Goal: Task Accomplishment & Management: Use online tool/utility

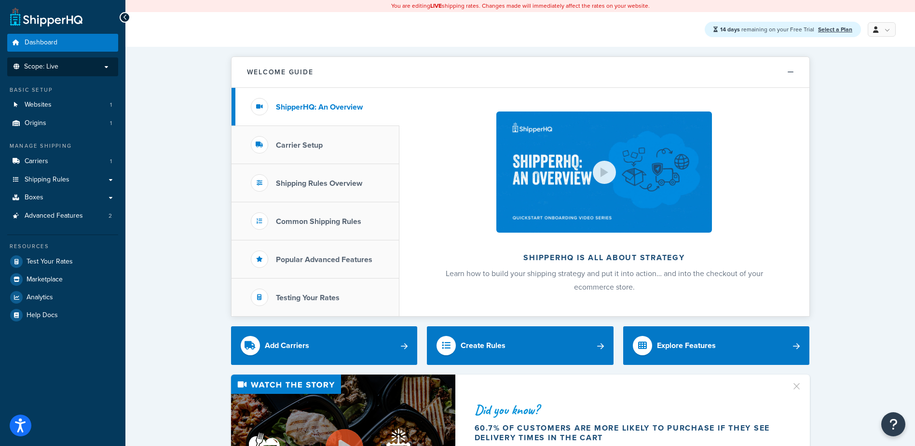
click at [35, 65] on span "Scope: Live" at bounding box center [41, 67] width 34 height 8
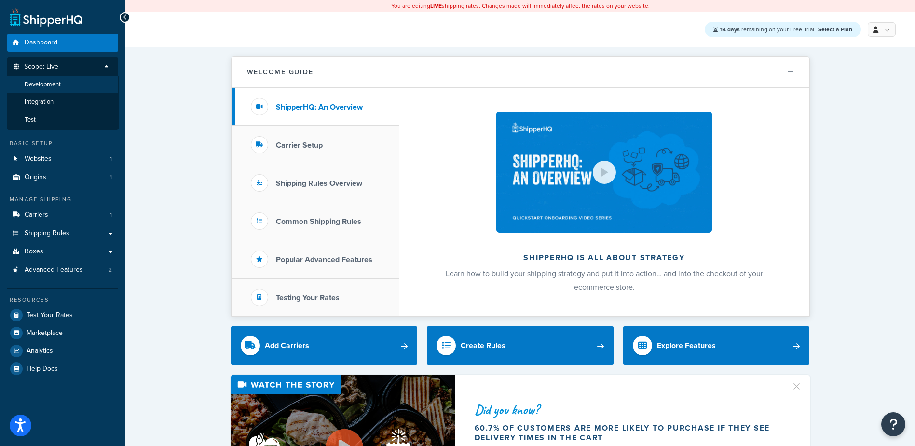
click at [37, 87] on span "Development" at bounding box center [43, 85] width 36 height 8
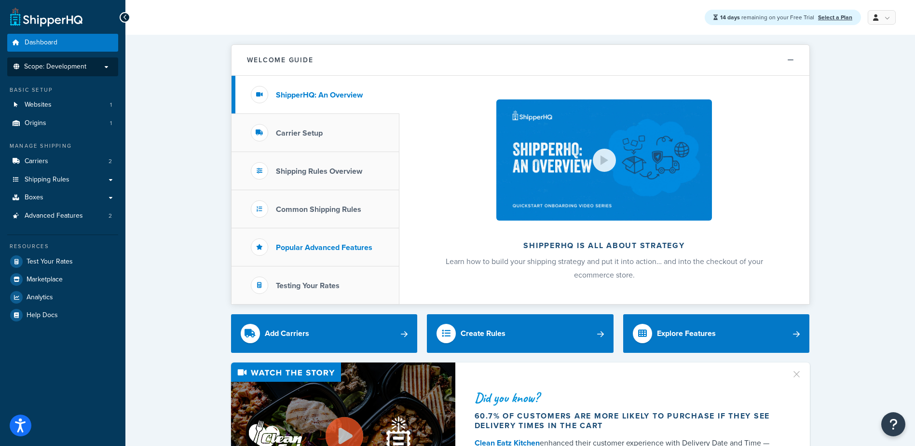
click at [310, 249] on h3 "Popular Advanced Features" at bounding box center [324, 247] width 96 height 9
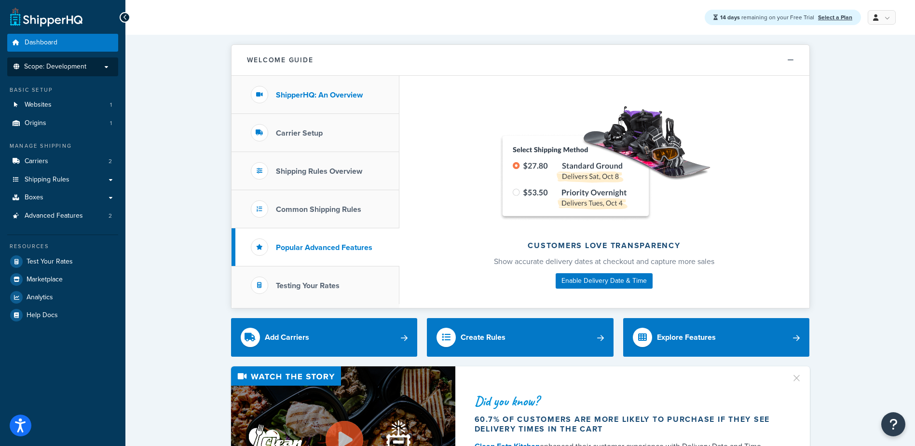
click at [293, 99] on h3 "ShipperHQ: An Overview" at bounding box center [319, 95] width 87 height 9
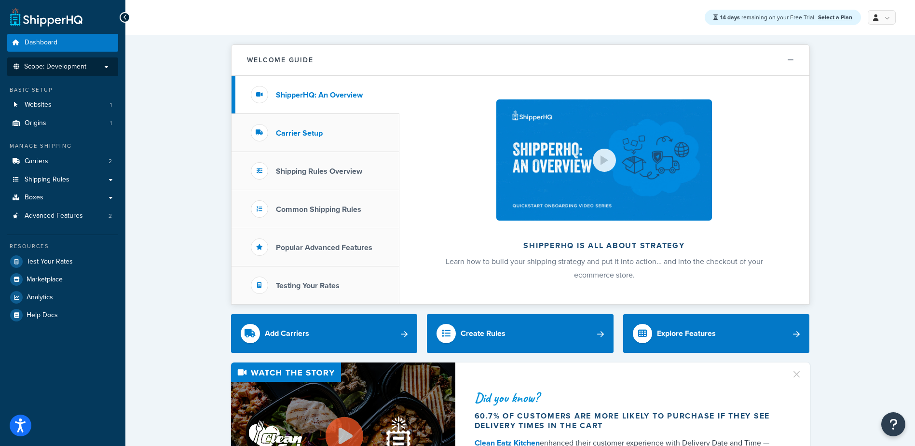
click at [291, 129] on h3 "Carrier Setup" at bounding box center [299, 133] width 47 height 9
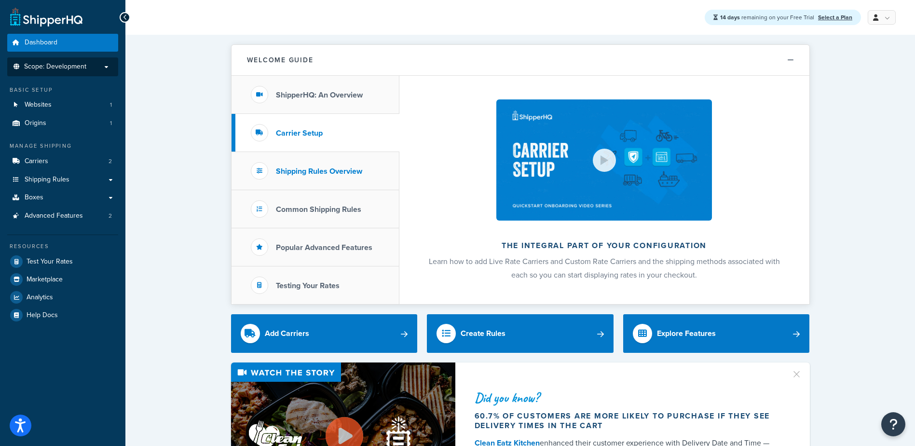
click at [294, 169] on h3 "Shipping Rules Overview" at bounding box center [319, 171] width 86 height 9
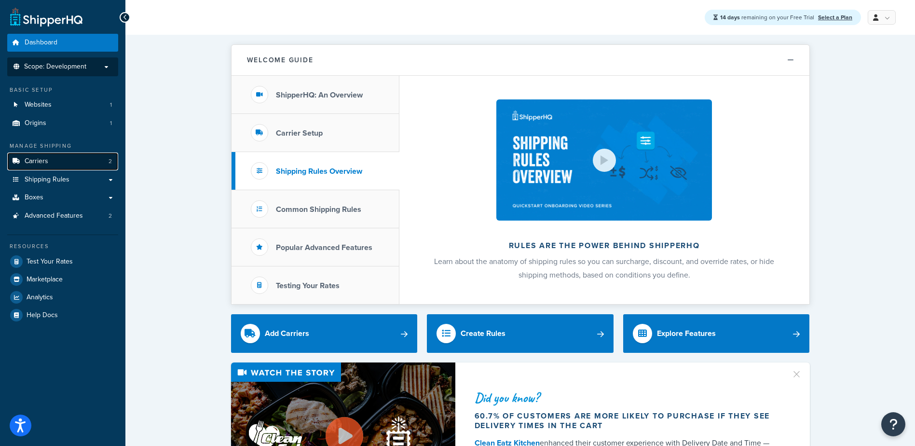
click at [47, 157] on span "Carriers" at bounding box center [37, 161] width 24 height 8
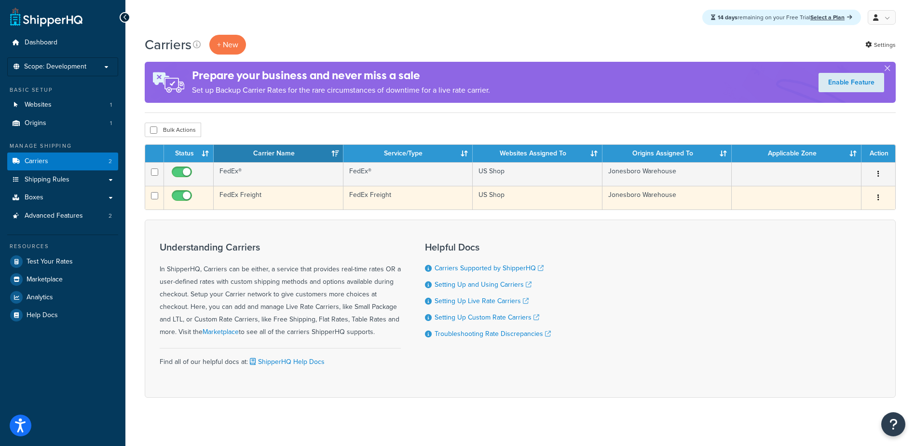
click at [491, 197] on td "US Shop" at bounding box center [538, 198] width 130 height 24
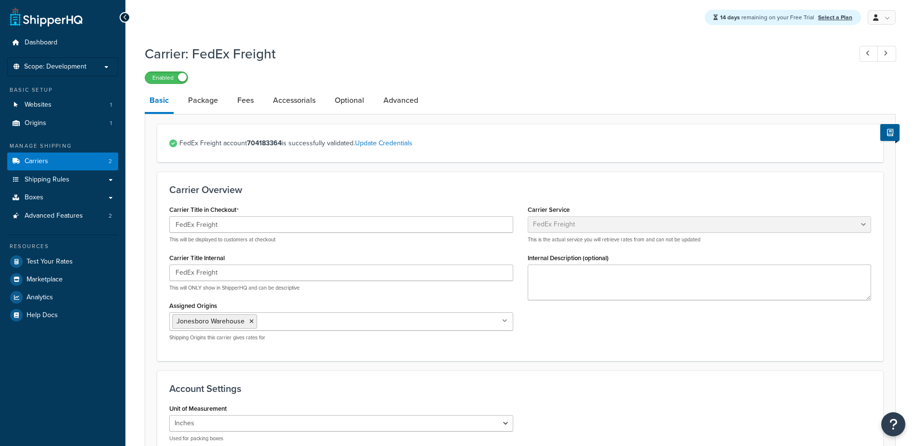
select select "fedExFreight"
click at [209, 100] on link "Package" at bounding box center [203, 100] width 40 height 23
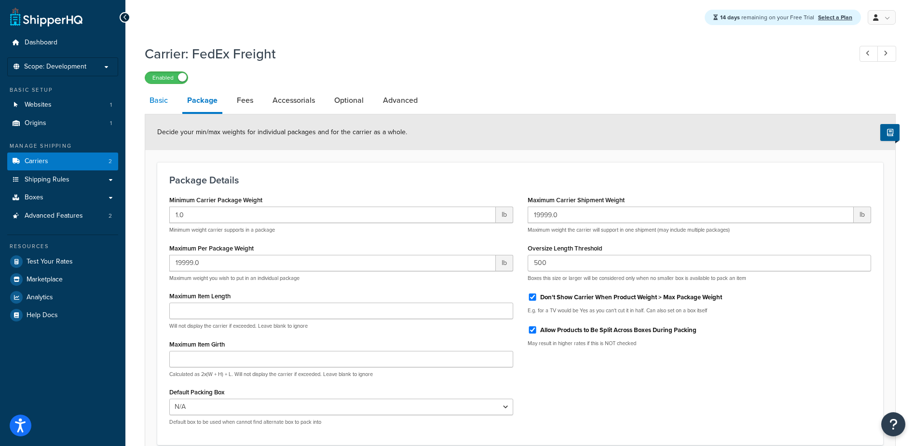
click at [156, 104] on link "Basic" at bounding box center [159, 100] width 28 height 23
select select "fedExFreight"
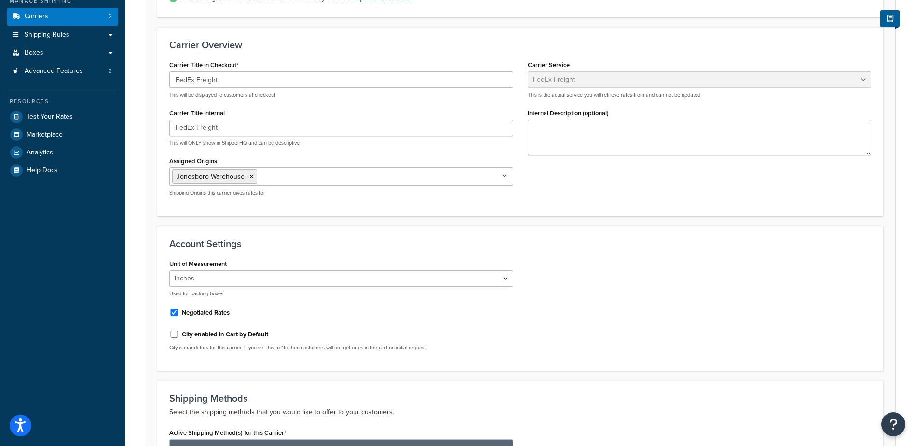
scroll to position [193, 0]
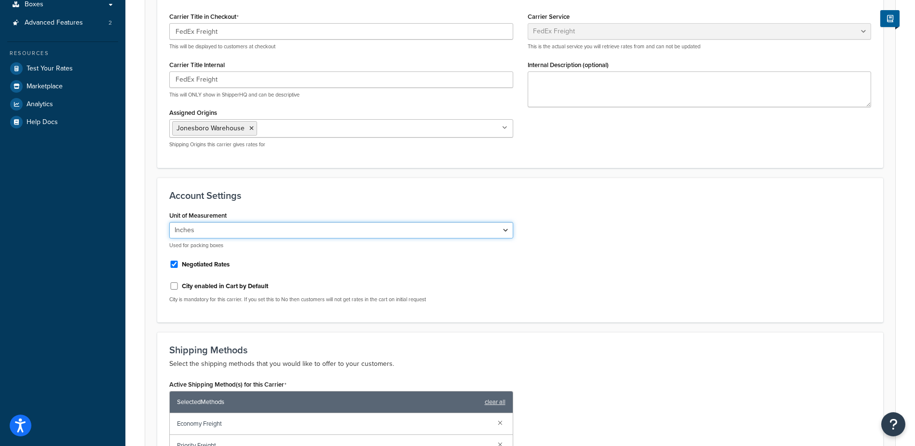
click at [308, 228] on select "Inches Centimetres" at bounding box center [341, 230] width 344 height 16
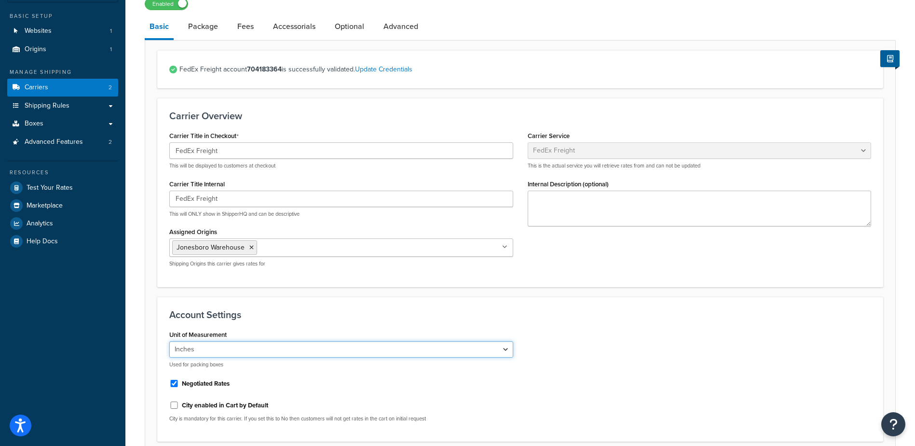
scroll to position [0, 0]
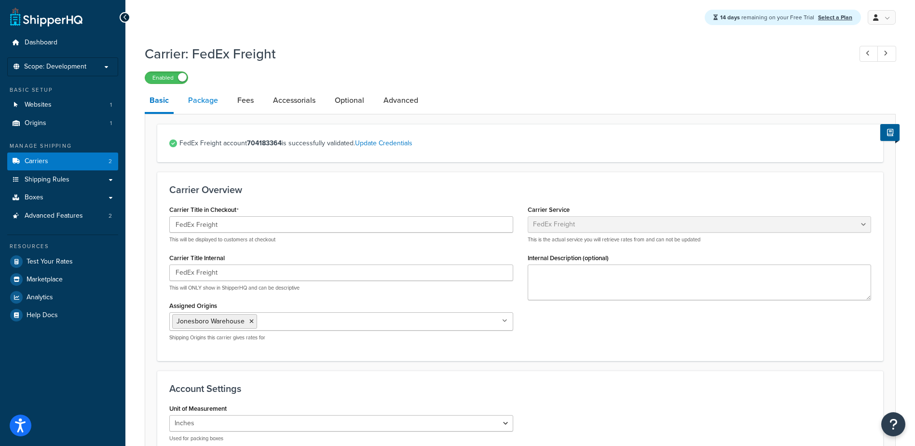
click at [199, 98] on link "Package" at bounding box center [203, 100] width 40 height 23
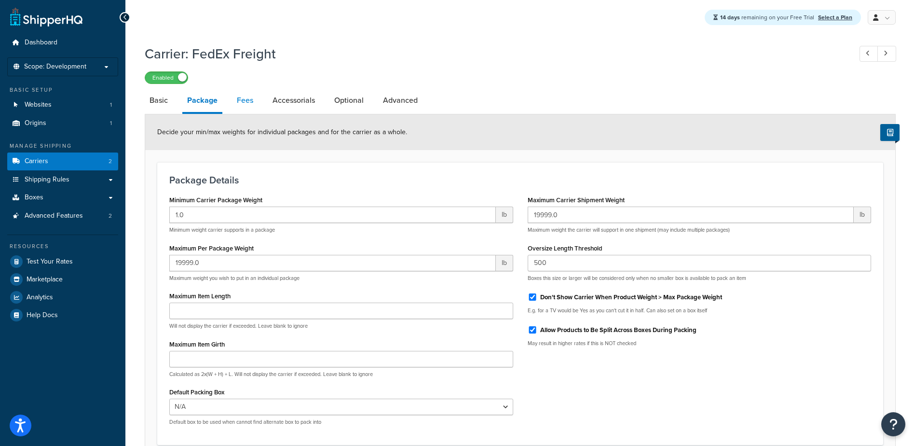
click at [247, 99] on link "Fees" at bounding box center [245, 100] width 26 height 23
select select "AFTER"
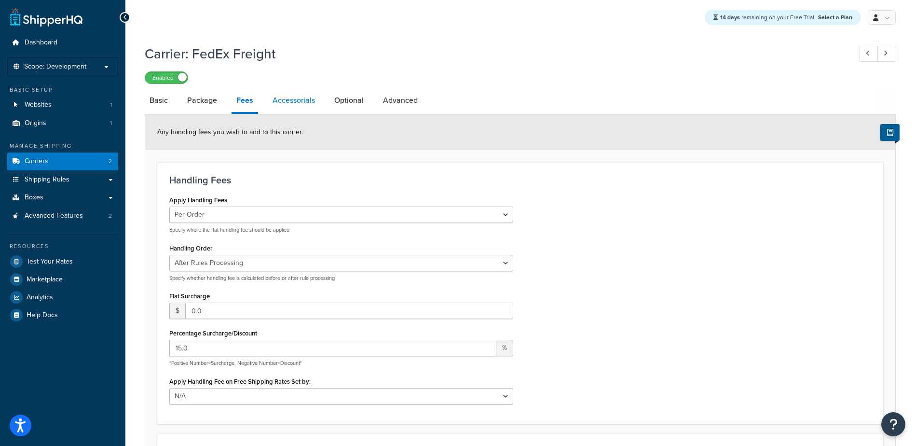
click at [285, 108] on link "Accessorials" at bounding box center [294, 100] width 52 height 23
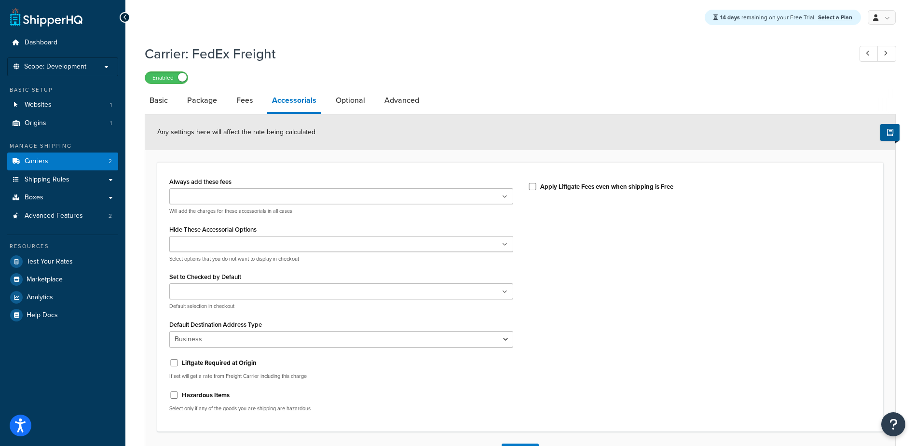
click at [331, 199] on ul at bounding box center [341, 196] width 344 height 16
click at [205, 199] on icon at bounding box center [205, 197] width 4 height 6
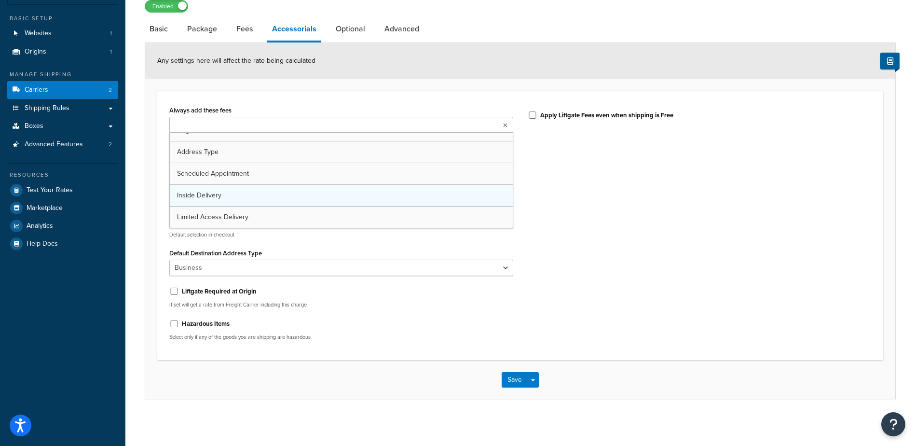
scroll to position [75, 0]
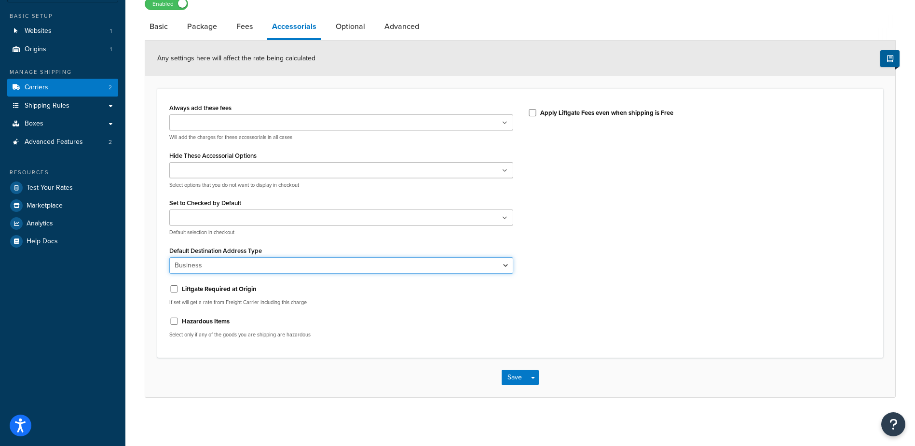
click at [259, 269] on select "Business Residential" at bounding box center [341, 265] width 344 height 16
click at [265, 266] on select "Business Residential" at bounding box center [341, 265] width 344 height 16
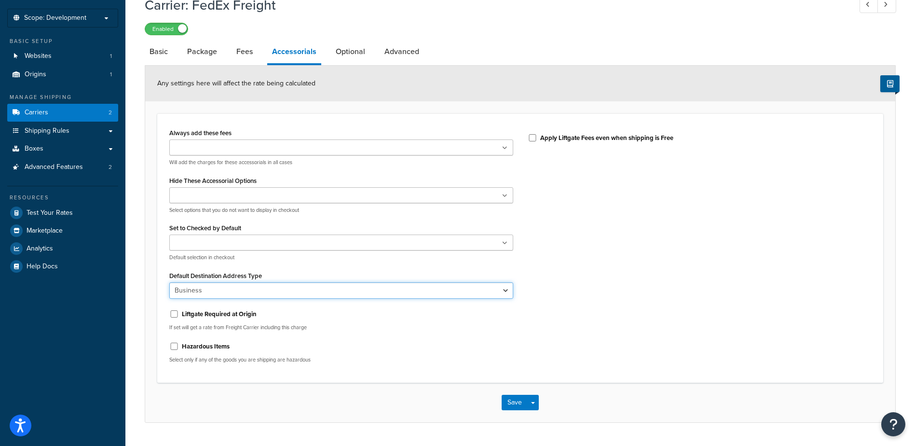
scroll to position [27, 0]
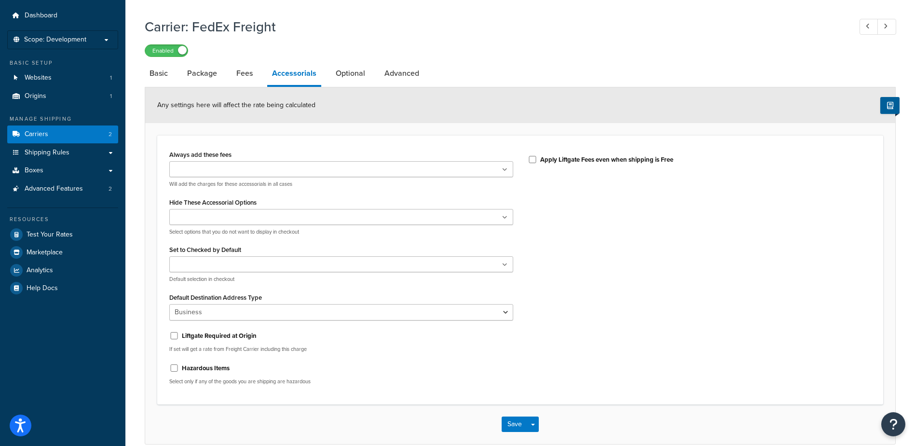
click at [260, 267] on ul at bounding box center [341, 264] width 344 height 16
click at [234, 216] on input "Hide These Accessorial Options" at bounding box center [214, 217] width 85 height 11
click at [553, 223] on div "Always add these fees Liftgate Address Type Scheduled Appointment Inside Delive…" at bounding box center [520, 270] width 716 height 245
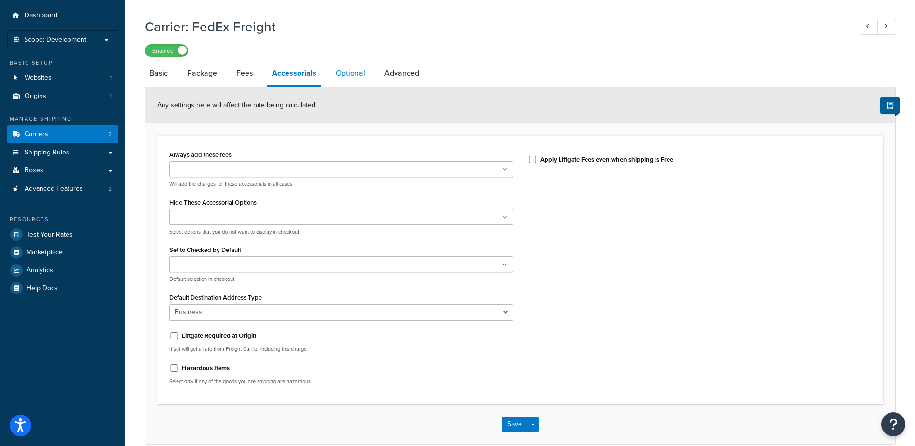
click at [342, 73] on link "Optional" at bounding box center [350, 73] width 39 height 23
select select "125"
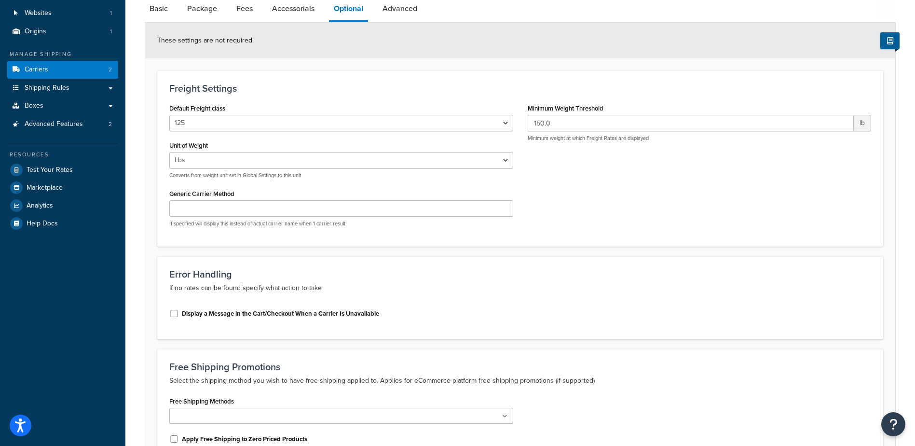
scroll to position [75, 0]
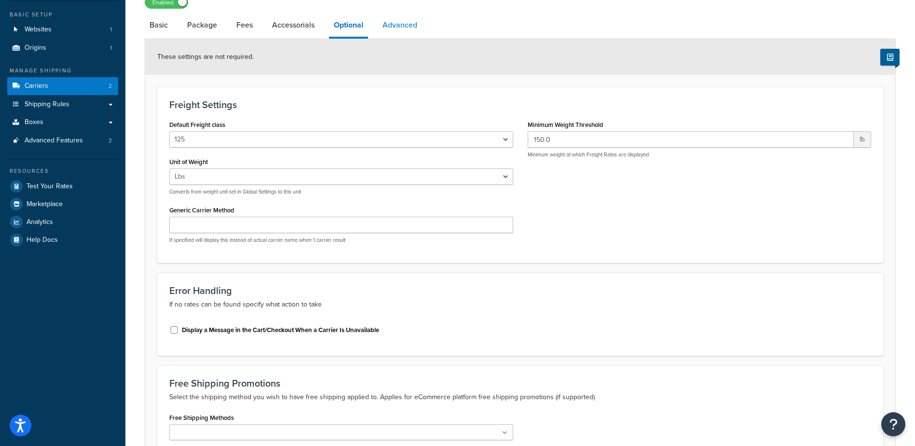
click at [386, 27] on link "Advanced" at bounding box center [400, 25] width 44 height 23
select select "false"
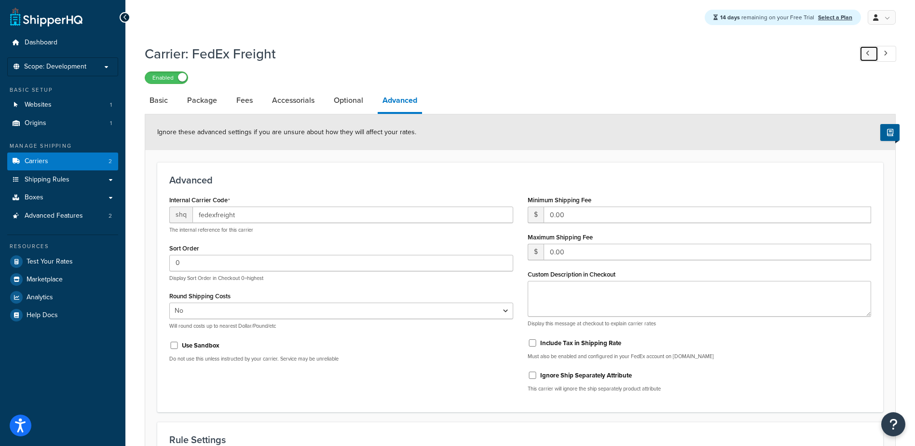
click at [871, 56] on link at bounding box center [868, 54] width 19 height 16
click at [24, 199] on link "Boxes" at bounding box center [62, 198] width 111 height 18
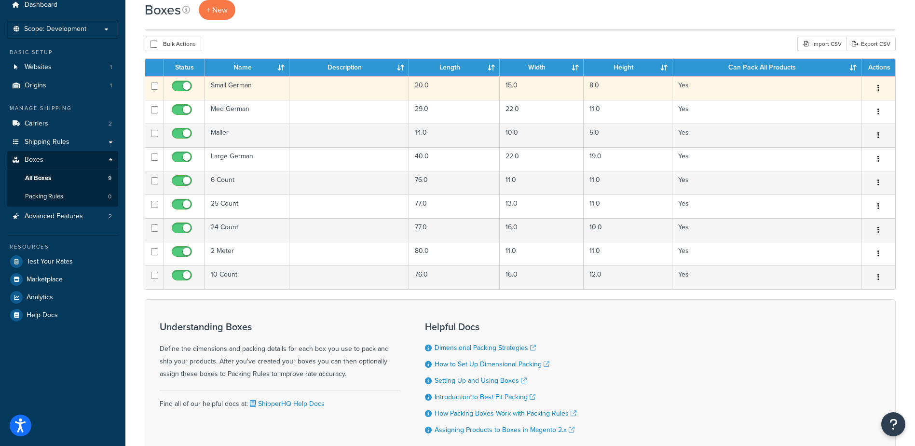
scroll to position [109, 0]
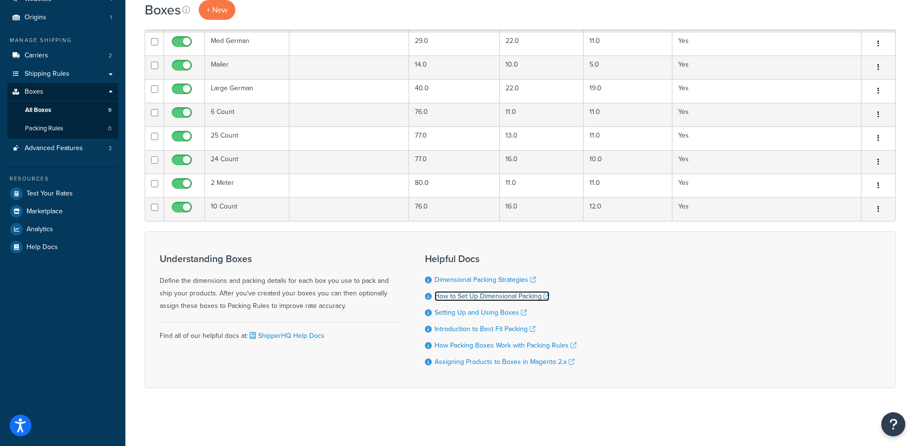
click at [486, 296] on link "How to Set Up Dimensional Packing" at bounding box center [492, 296] width 115 height 10
click at [54, 148] on span "Advanced Features" at bounding box center [54, 148] width 58 height 8
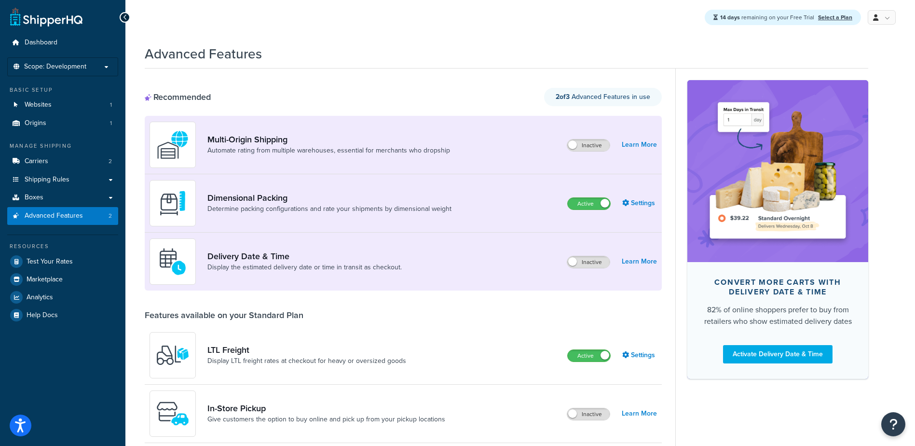
scroll to position [48, 0]
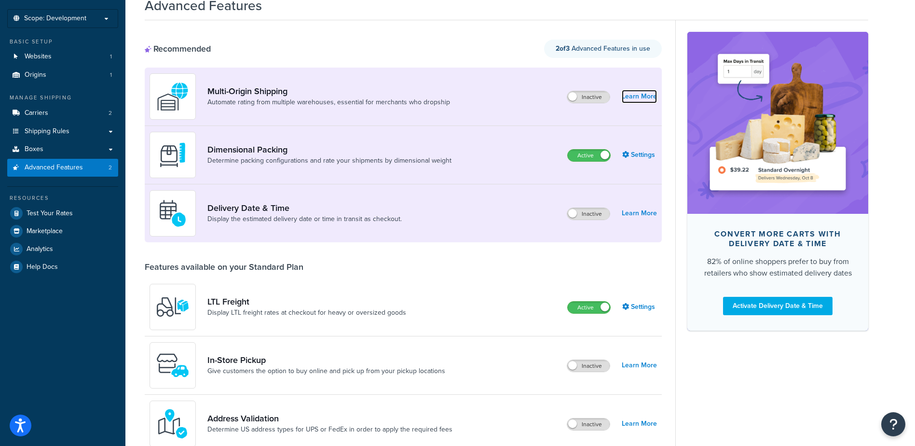
click at [635, 98] on link "Learn More" at bounding box center [639, 97] width 35 height 14
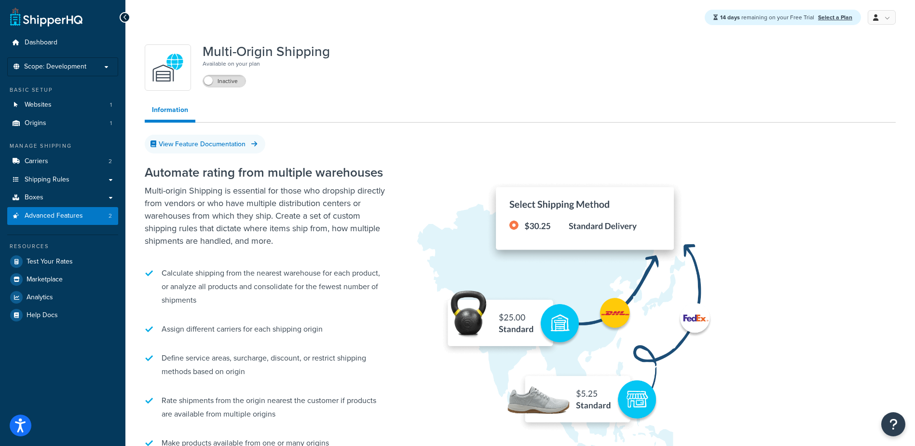
scroll to position [48, 0]
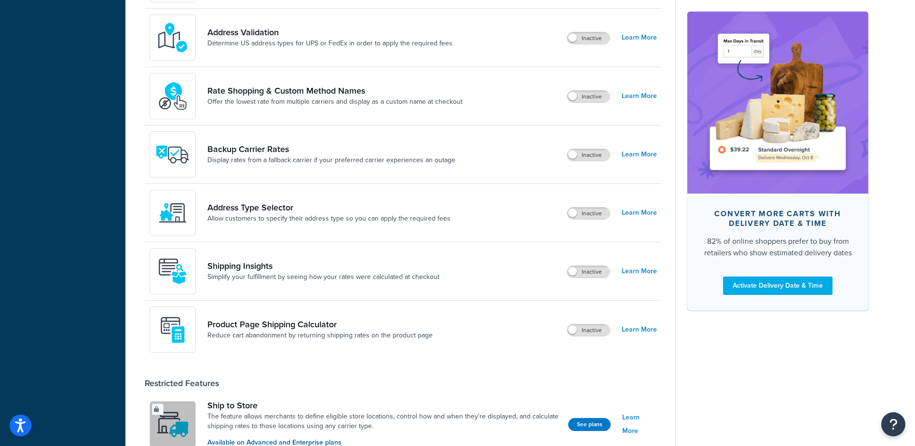
scroll to position [482, 0]
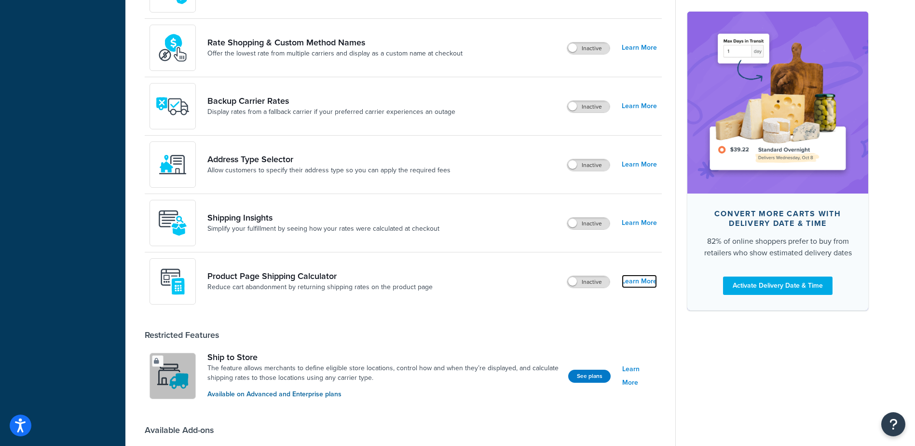
click at [641, 281] on link "Learn More" at bounding box center [639, 281] width 35 height 14
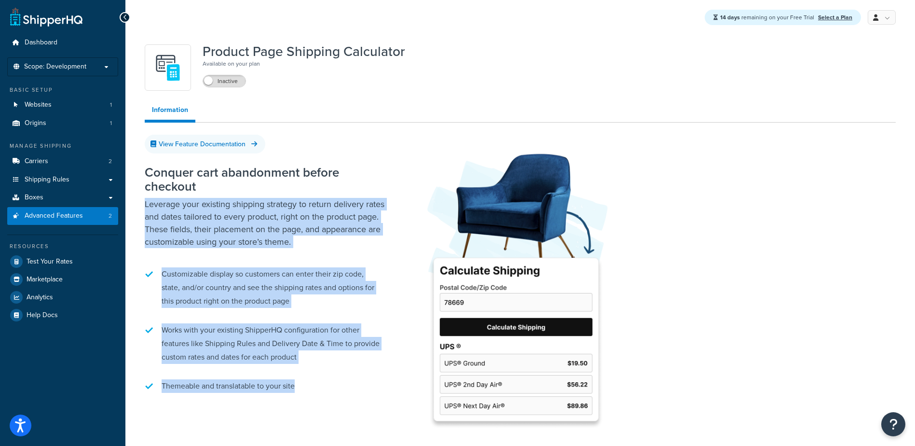
drag, startPoint x: 146, startPoint y: 204, endPoint x: 329, endPoint y: 377, distance: 252.1
click at [329, 377] on div "Conquer cart abandonment before checkout Leverage your existing shipping strate…" at bounding box center [265, 279] width 241 height 247
copy div "Leverage your existing shipping strategy to return delivery rates and dates tai…"
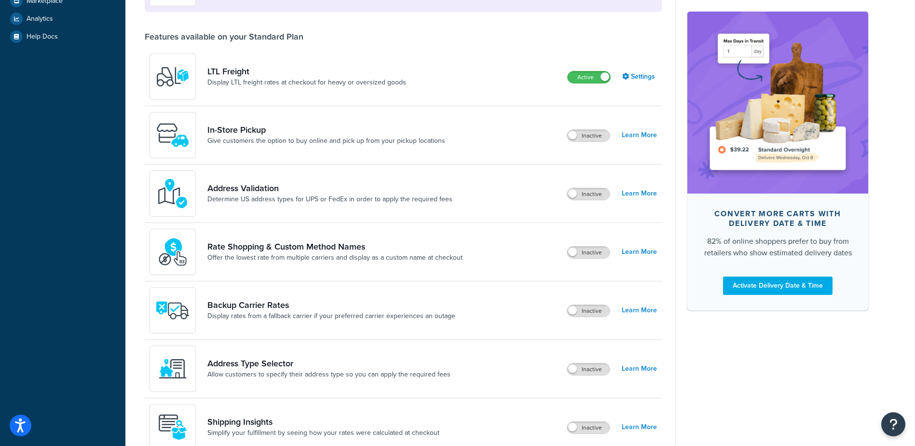
scroll to position [256, 0]
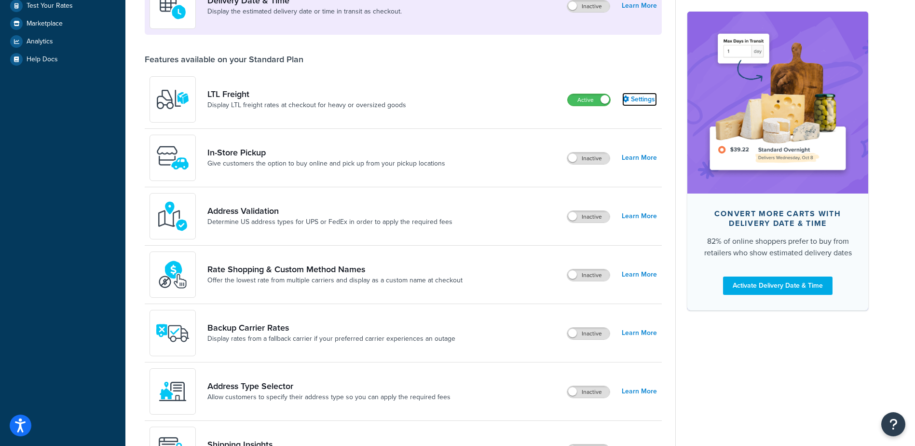
click at [634, 103] on link "Settings" at bounding box center [639, 100] width 35 height 14
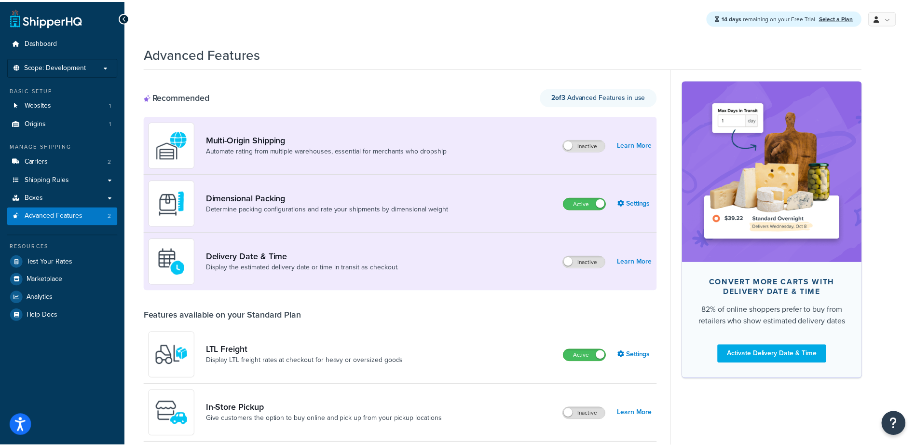
scroll to position [256, 0]
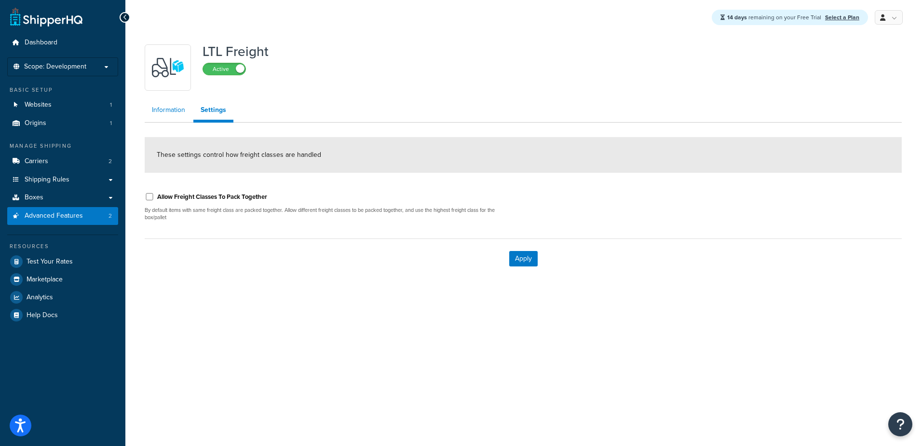
click at [169, 112] on link "Information" at bounding box center [169, 109] width 48 height 19
click at [49, 180] on span "Shipping Rules" at bounding box center [47, 180] width 45 height 8
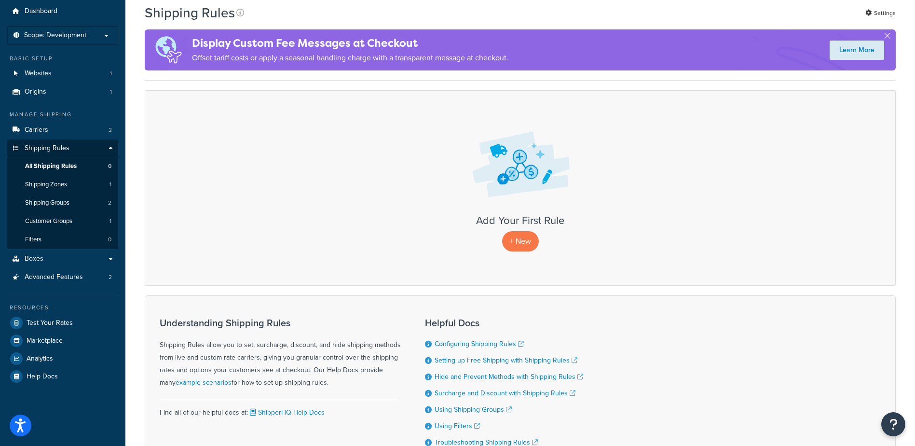
scroll to position [48, 0]
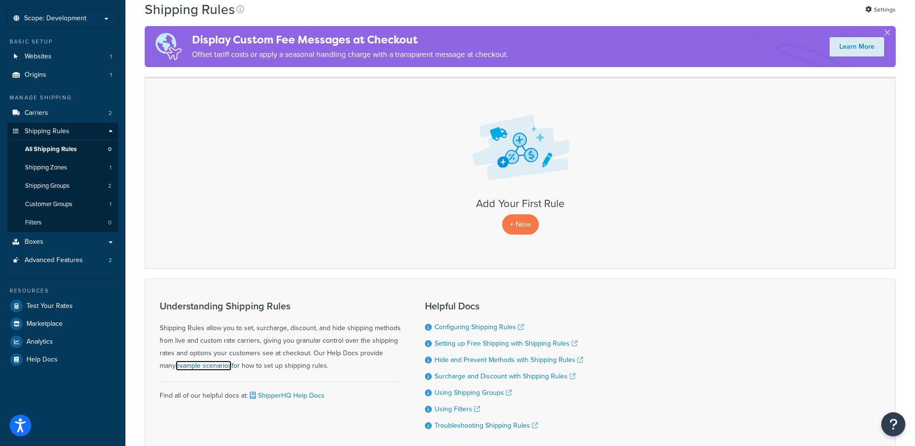
click at [177, 360] on link "example scenarios" at bounding box center [204, 365] width 56 height 10
click at [45, 111] on span "Carriers" at bounding box center [37, 113] width 24 height 8
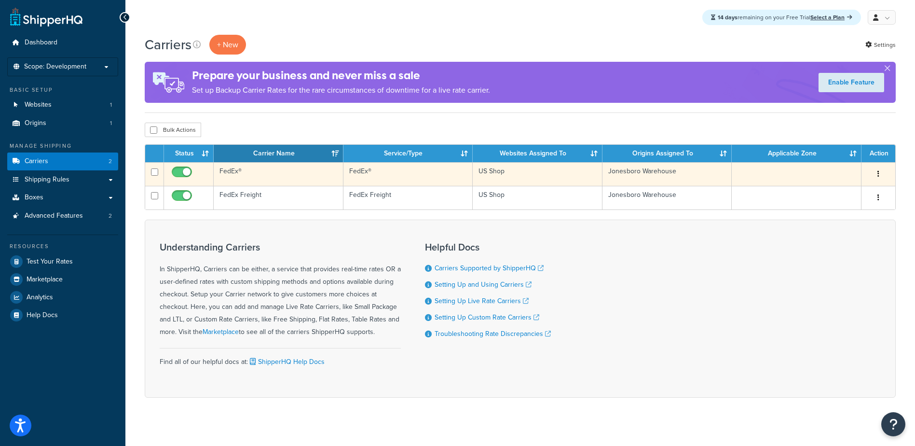
click at [797, 172] on td at bounding box center [797, 174] width 130 height 24
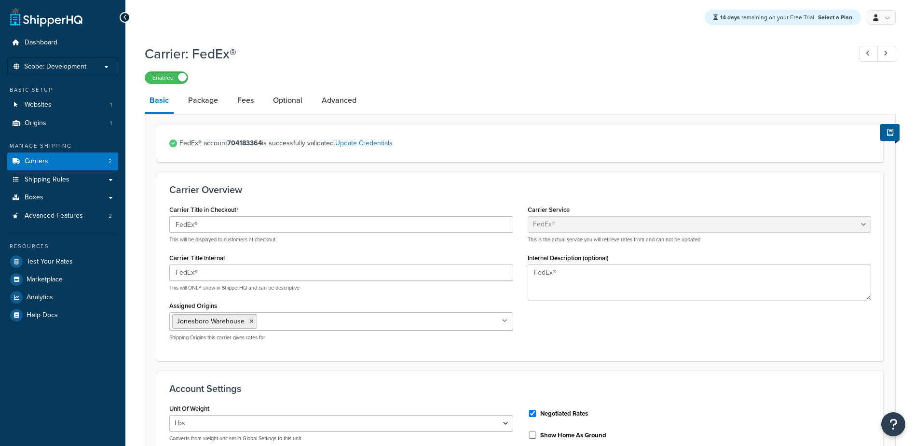
select select "fedEx"
select select "REGULAR_PICKUP"
select select "YOUR_PACKAGING"
click at [35, 124] on span "Origins" at bounding box center [36, 123] width 22 height 8
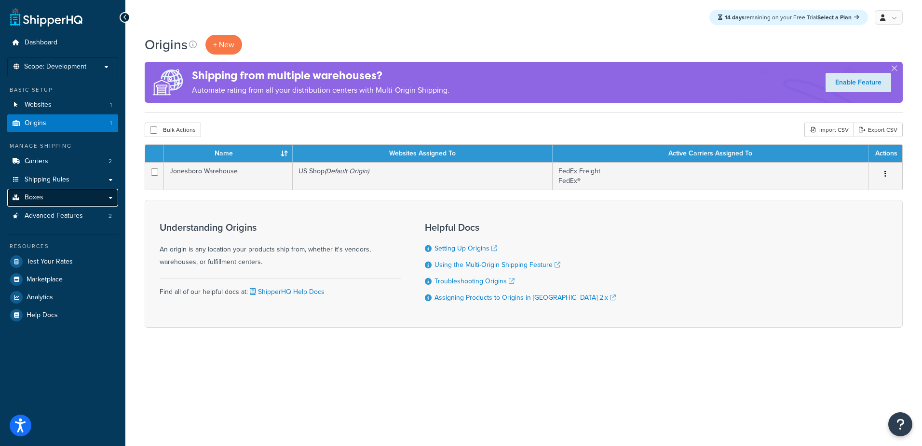
click at [49, 195] on link "Boxes" at bounding box center [62, 198] width 111 height 18
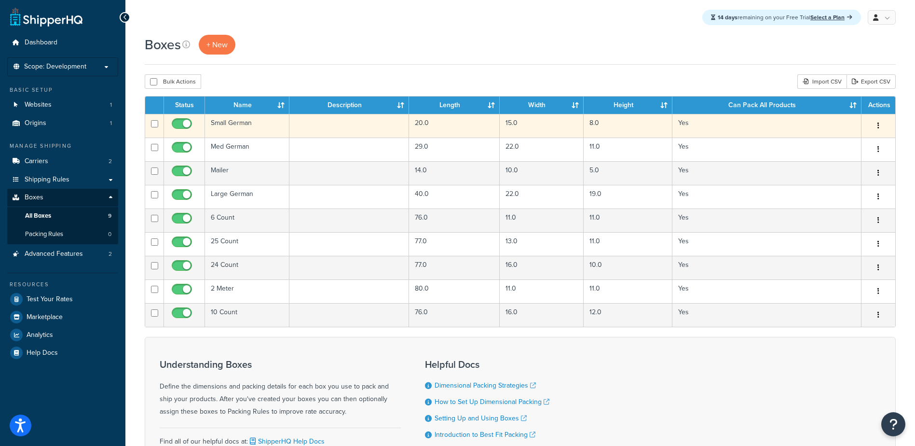
click at [230, 122] on td "Small German" at bounding box center [247, 126] width 84 height 24
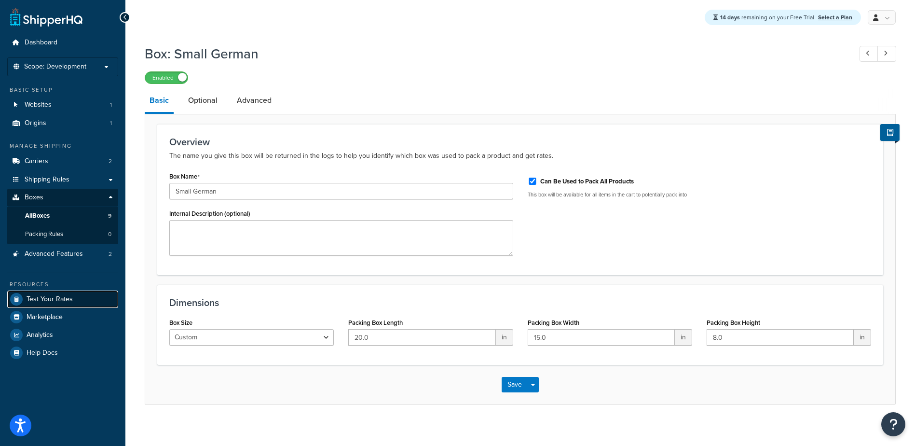
click at [56, 303] on span "Test Your Rates" at bounding box center [50, 299] width 46 height 8
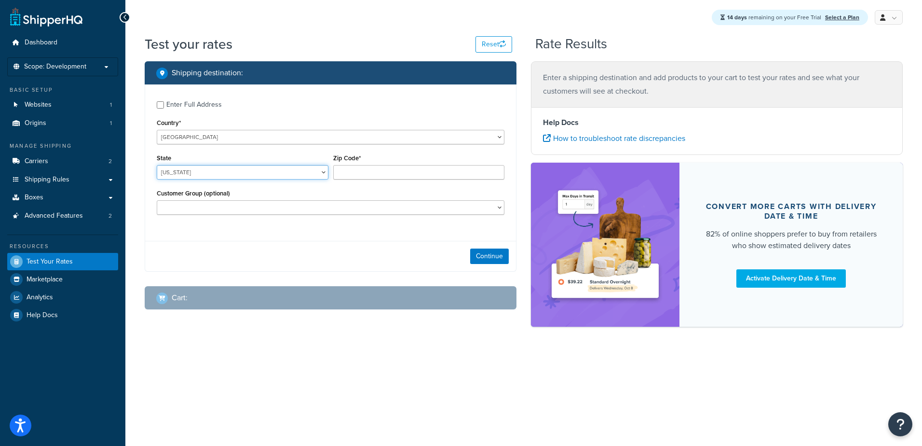
click at [283, 171] on select "Alabama Alaska American Samoa Arizona Arkansas Armed Forces Americas Armed Forc…" at bounding box center [243, 172] width 172 height 14
select select "CA"
click at [157, 165] on select "Alabama Alaska American Samoa Arizona Arkansas Armed Forces Americas Armed Forc…" at bounding box center [243, 172] width 172 height 14
click at [370, 166] on input "Zip Code*" at bounding box center [419, 172] width 172 height 14
type input "90210"
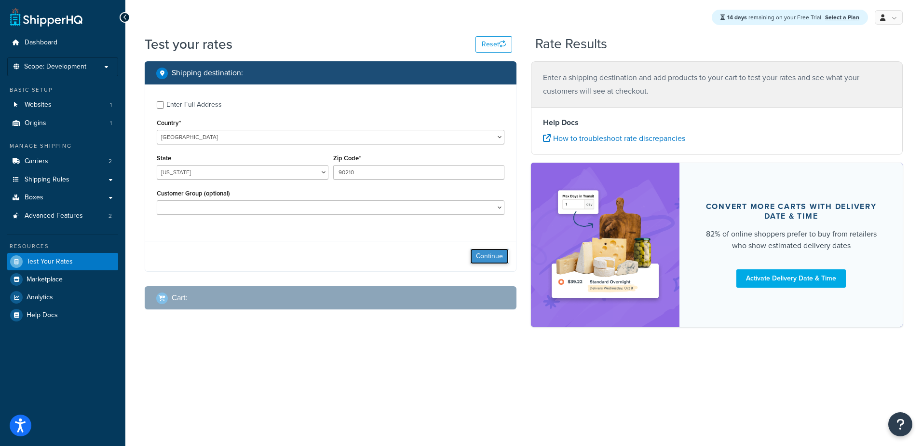
click at [485, 263] on button "Continue" at bounding box center [489, 255] width 39 height 15
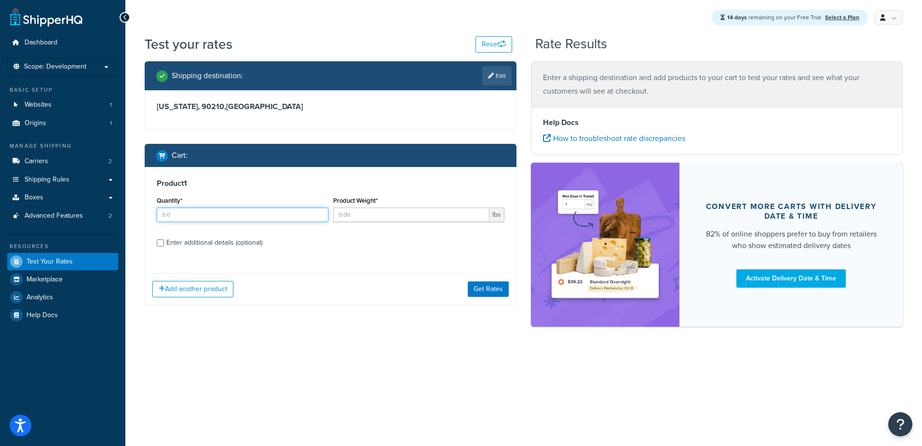
drag, startPoint x: 204, startPoint y: 214, endPoint x: 2, endPoint y: 222, distance: 202.2
click at [124, 218] on div "Dashboard Scope: Development Basic Setup Websites 1 Origins 1 Manage Shipping C…" at bounding box center [461, 223] width 922 height 446
type input "1"
type input "15"
click at [491, 286] on button "Get Rates" at bounding box center [488, 288] width 41 height 15
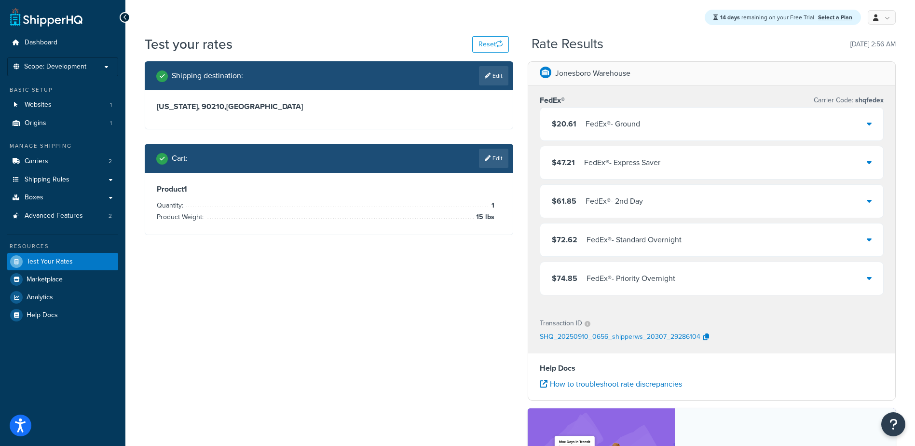
click at [868, 123] on icon at bounding box center [869, 124] width 5 height 8
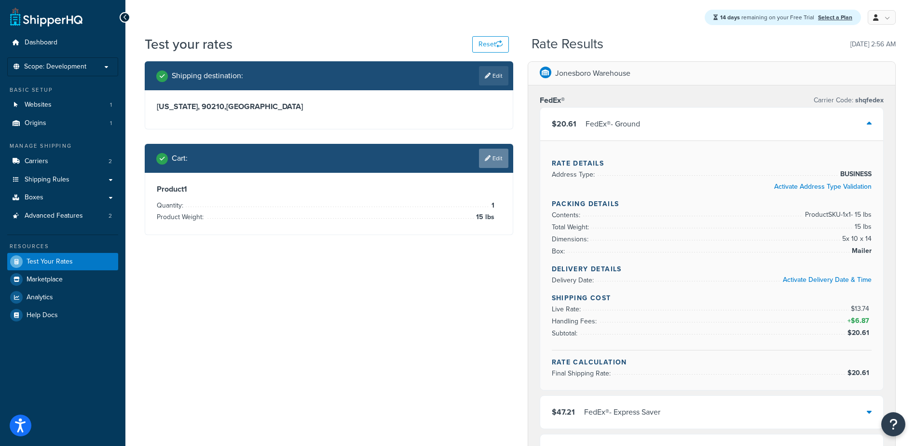
click at [491, 158] on link "Edit" at bounding box center [493, 158] width 29 height 19
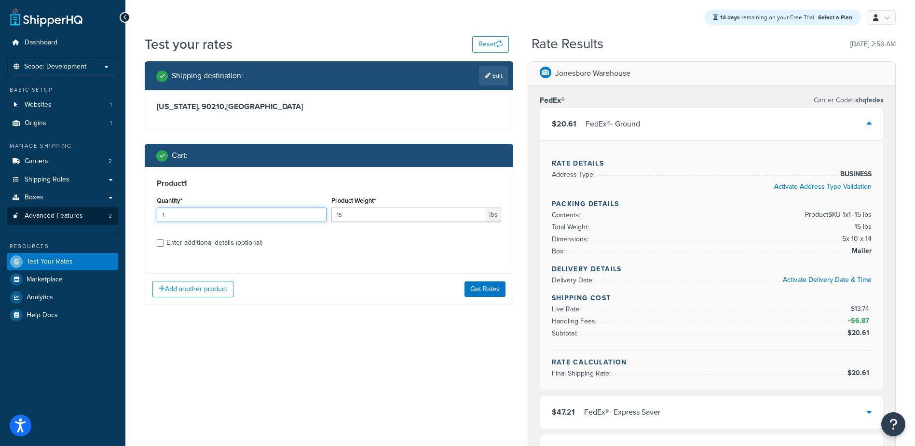
click at [66, 224] on div "Dashboard Scope: Development Basic Setup Websites 1 Origins 1 Manage Shipping C…" at bounding box center [457, 439] width 915 height 878
type input "3"
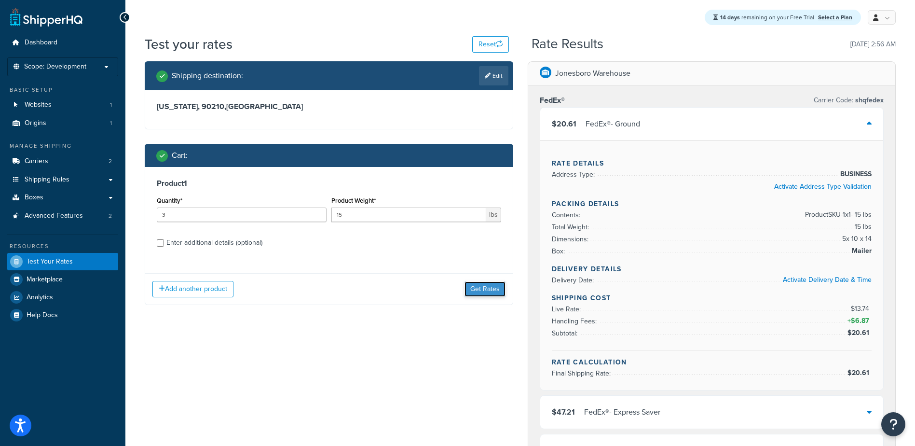
click at [485, 290] on button "Get Rates" at bounding box center [484, 288] width 41 height 15
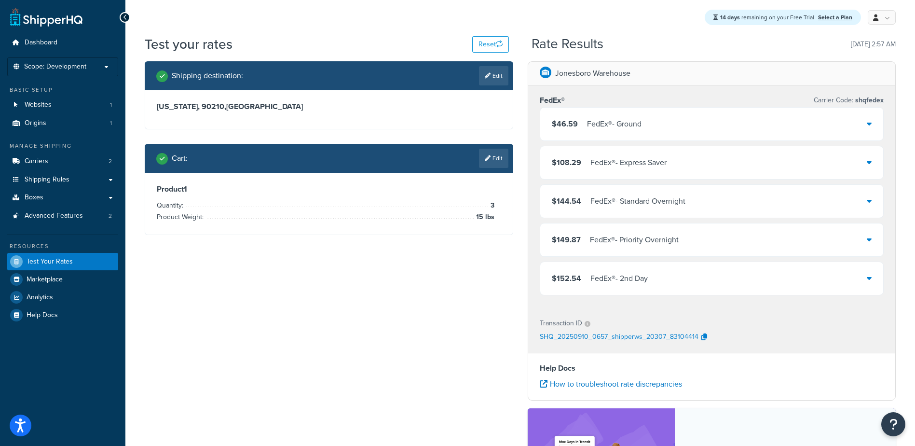
click at [593, 132] on div "$46.59 FedEx® - Ground" at bounding box center [711, 124] width 343 height 33
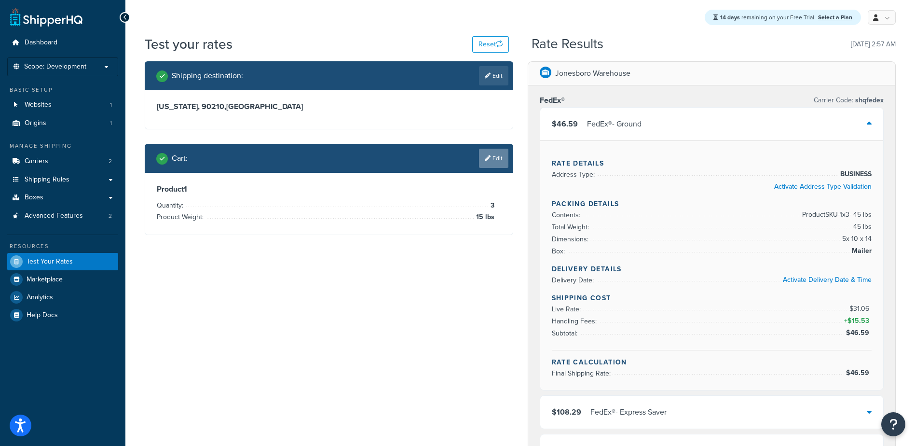
click at [486, 163] on link "Edit" at bounding box center [493, 158] width 29 height 19
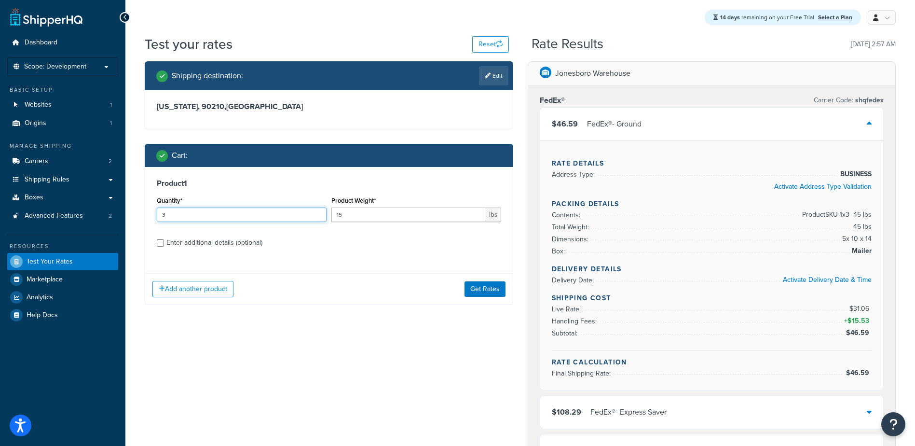
click at [178, 220] on input "3" at bounding box center [242, 214] width 170 height 14
type input "300"
click at [486, 284] on button "Get Rates" at bounding box center [484, 288] width 41 height 15
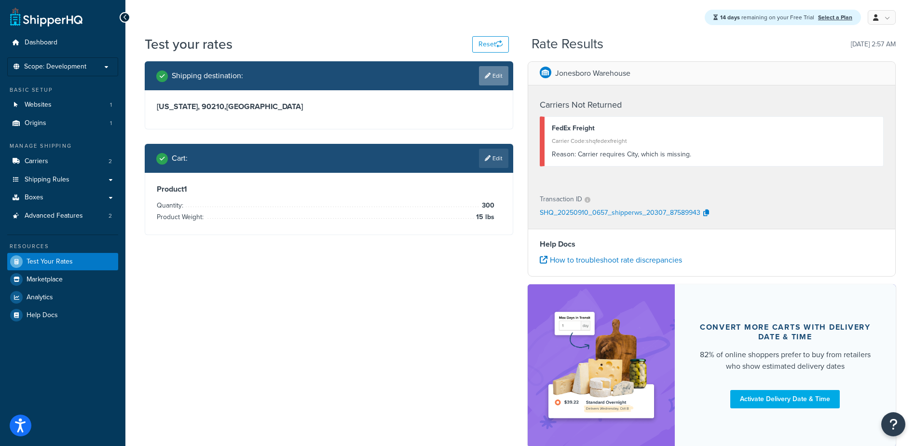
click at [480, 68] on link "Edit" at bounding box center [493, 75] width 29 height 19
select select "CA"
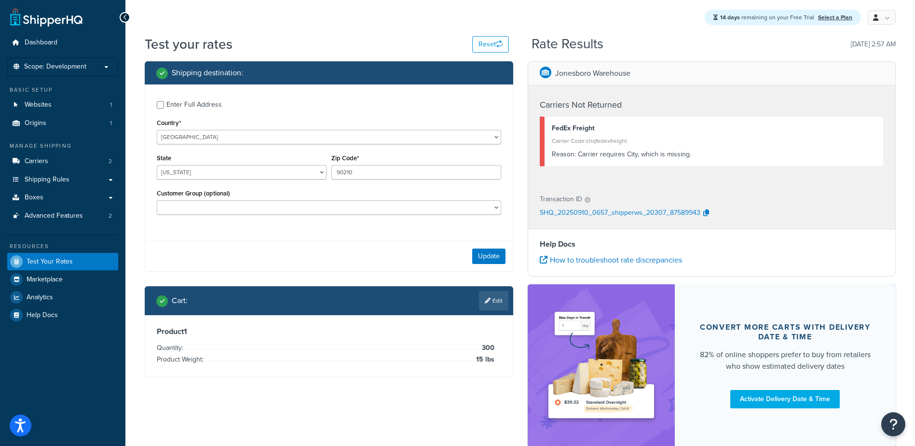
click at [156, 108] on div "Enter Full Address Country* United States United Kingdom Afghanistan Åland Isla…" at bounding box center [329, 158] width 368 height 149
click at [161, 105] on input "Enter Full Address" at bounding box center [160, 104] width 7 height 7
checkbox input "true"
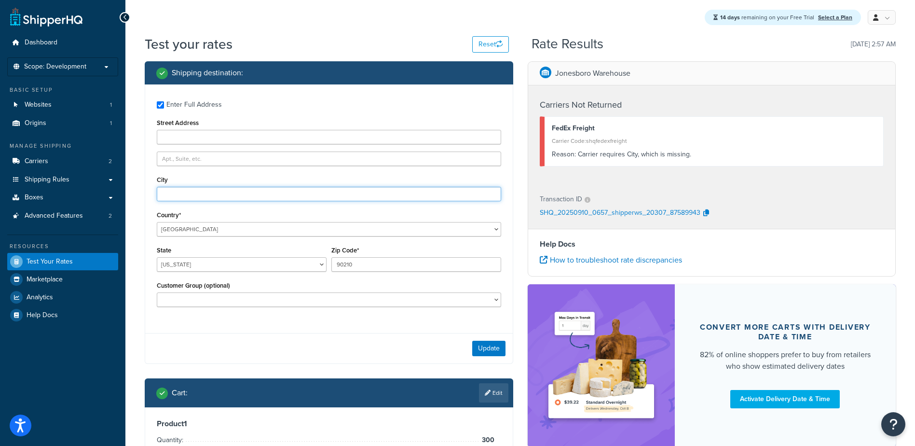
click at [197, 194] on input "City" at bounding box center [329, 194] width 344 height 14
type input "l"
type input "i"
type input "beverly hills"
click at [485, 345] on button "Update" at bounding box center [488, 348] width 33 height 15
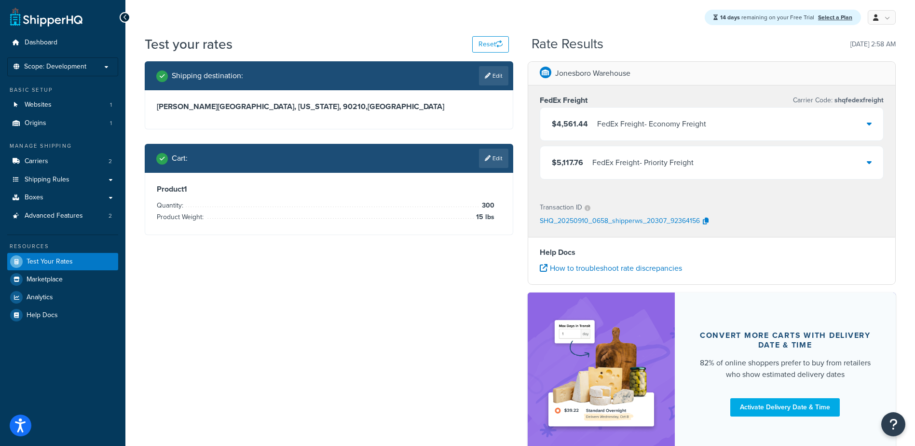
click at [675, 126] on div "FedEx Freight - Economy Freight" at bounding box center [651, 124] width 109 height 14
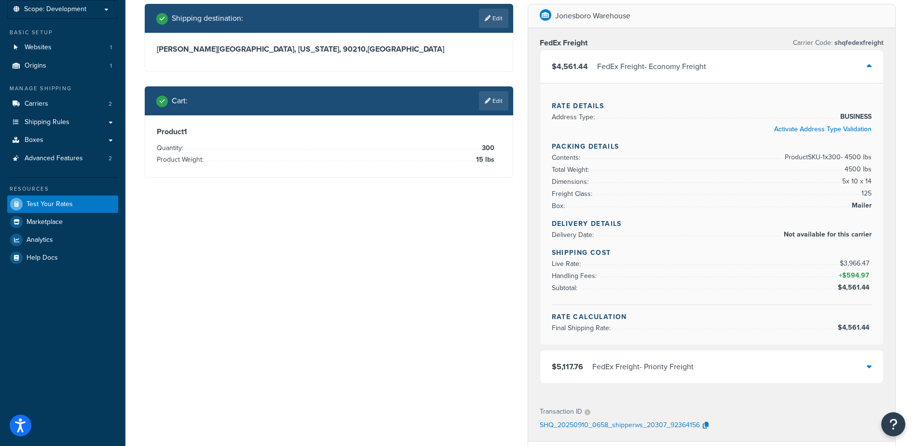
scroll to position [48, 0]
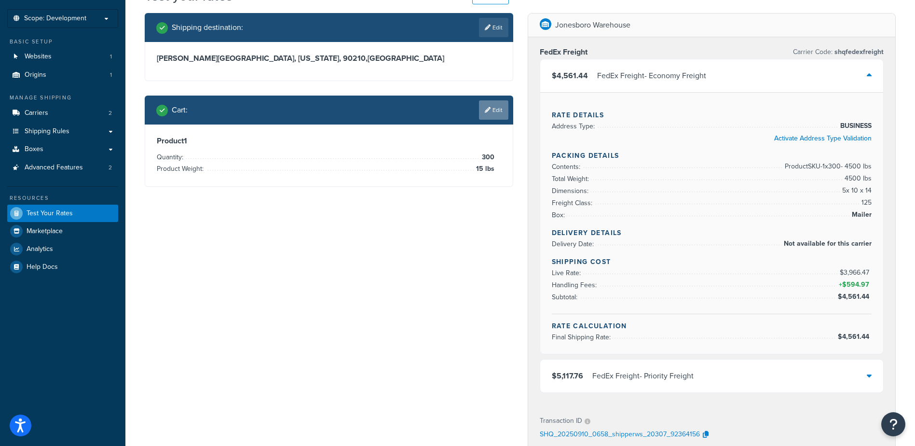
click at [488, 115] on link "Edit" at bounding box center [493, 109] width 29 height 19
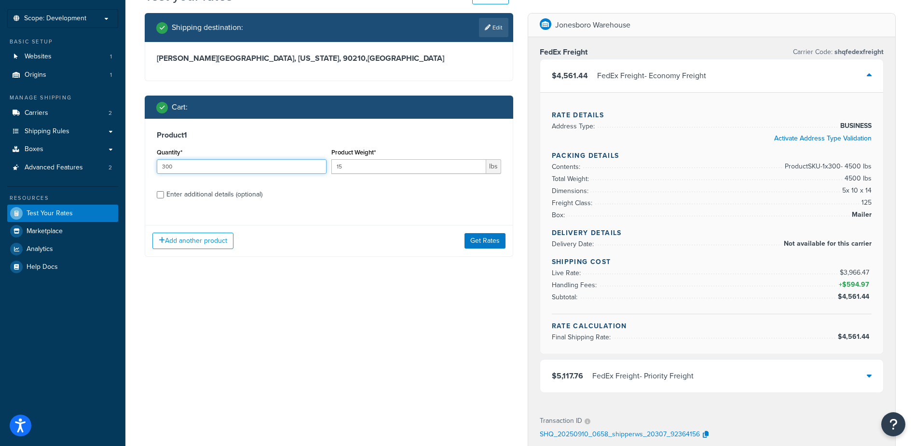
drag, startPoint x: 169, startPoint y: 168, endPoint x: 276, endPoint y: 157, distance: 107.6
click at [204, 168] on input "300" at bounding box center [242, 166] width 170 height 14
type input "30"
click at [473, 240] on button "Get Rates" at bounding box center [484, 240] width 41 height 15
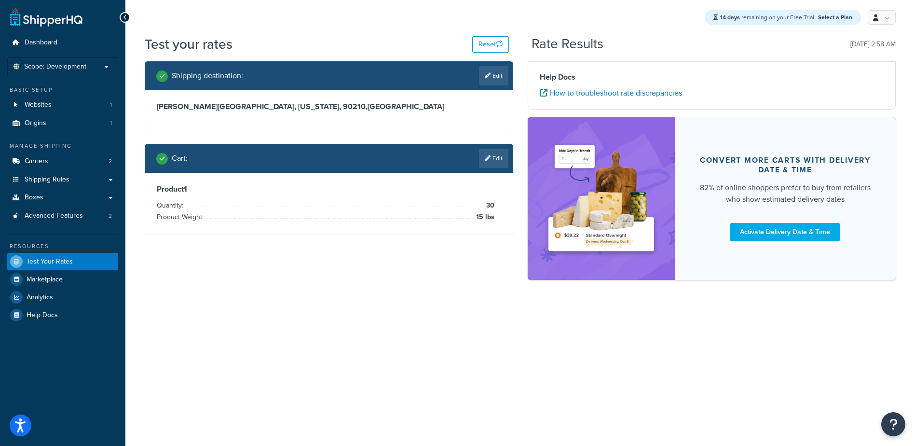
scroll to position [0, 0]
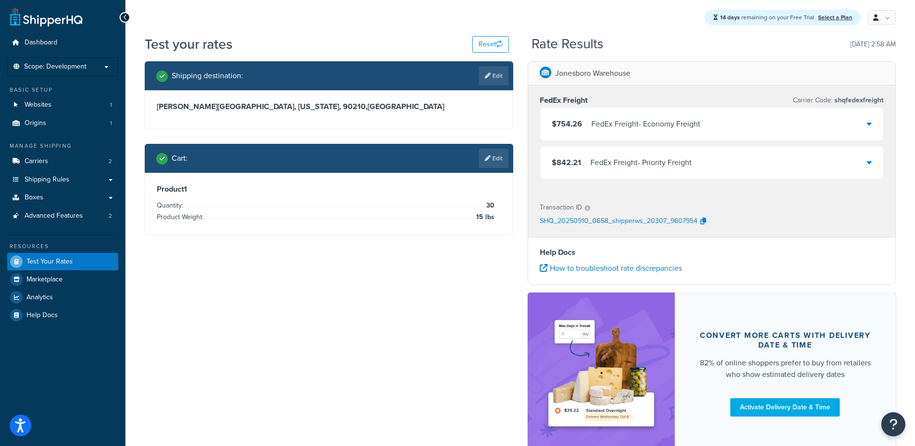
click at [620, 124] on div "FedEx Freight - Economy Freight" at bounding box center [645, 124] width 109 height 14
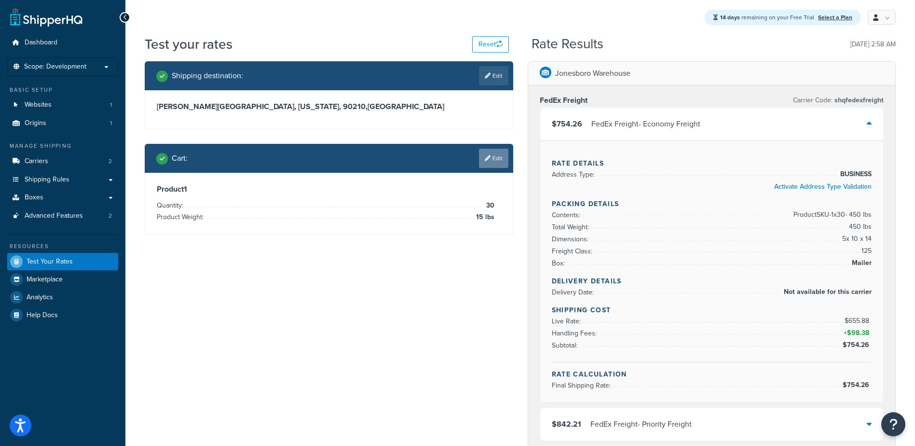
click at [493, 158] on link "Edit" at bounding box center [493, 158] width 29 height 19
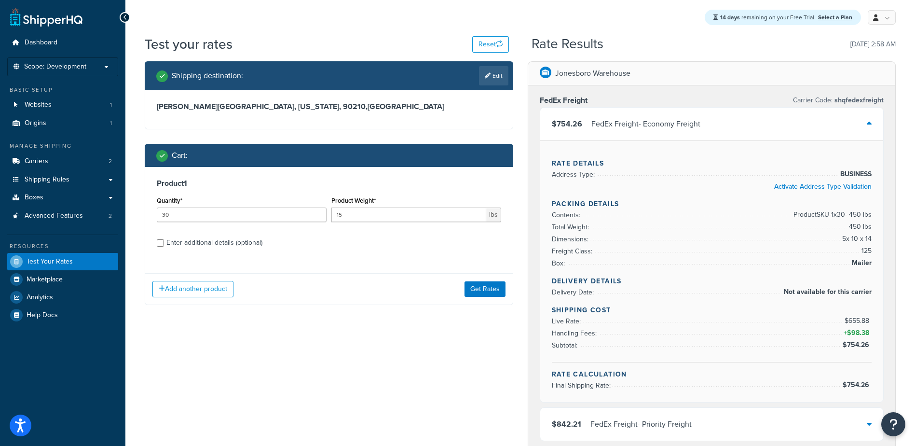
click at [186, 250] on div "Product 1 Quantity* 30 Product Weight* 15 lbs Enter additional details (optiona…" at bounding box center [329, 216] width 368 height 99
click at [184, 244] on div "Enter additional details (optional)" at bounding box center [214, 243] width 96 height 14
click at [164, 244] on input "Enter additional details (optional)" at bounding box center [160, 242] width 7 height 7
checkbox input "true"
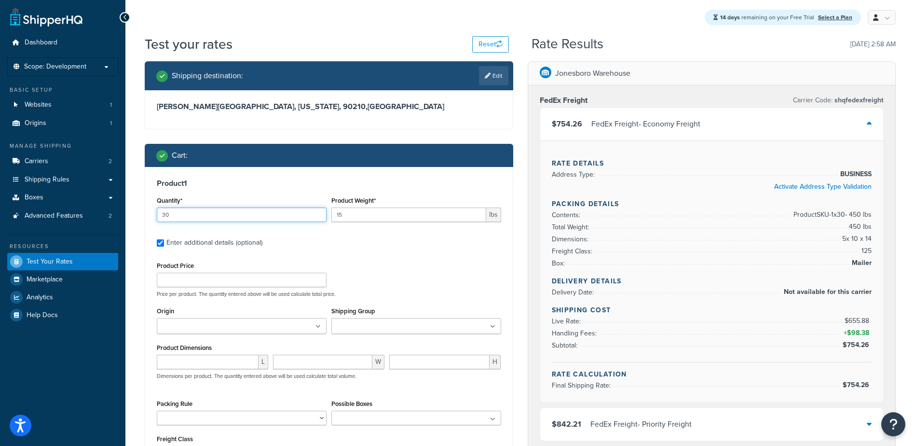
drag, startPoint x: 168, startPoint y: 212, endPoint x: 17, endPoint y: 240, distance: 153.5
click at [123, 221] on div "Dashboard Scope: Development Basic Setup Websites 1 Origins 1 Manage Shipping C…" at bounding box center [457, 387] width 915 height 774
type input "20"
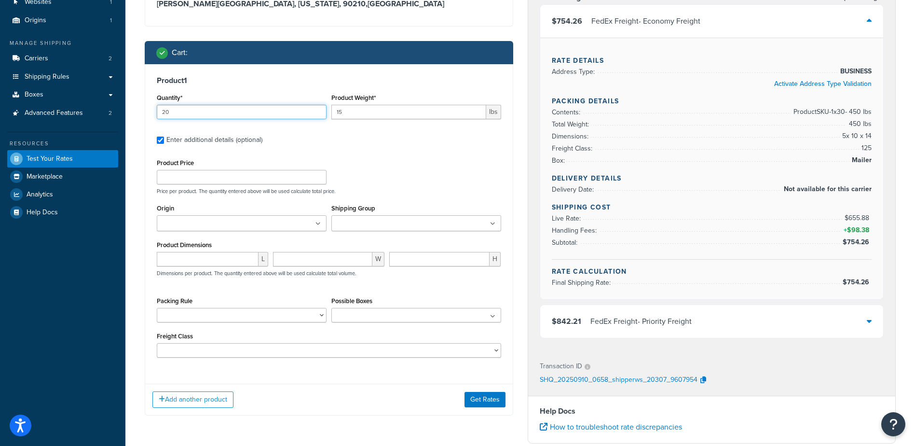
scroll to position [145, 0]
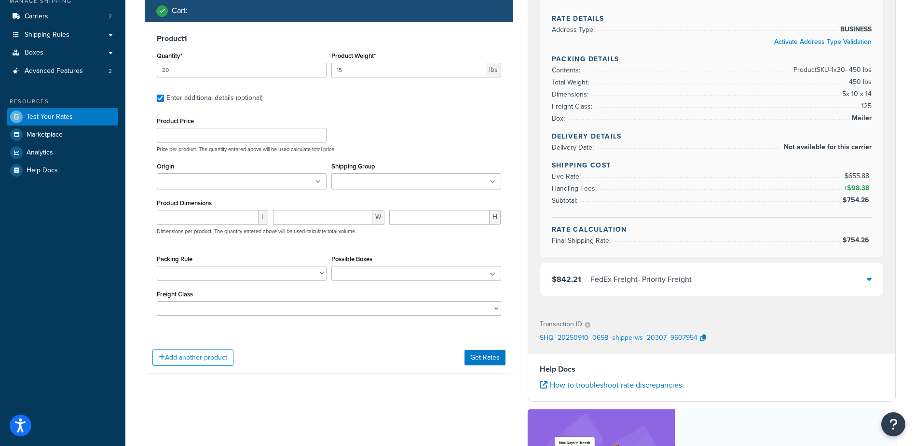
click at [481, 350] on div "Add another product Get Rates" at bounding box center [329, 356] width 368 height 31
click at [481, 357] on button "Get Rates" at bounding box center [484, 357] width 41 height 15
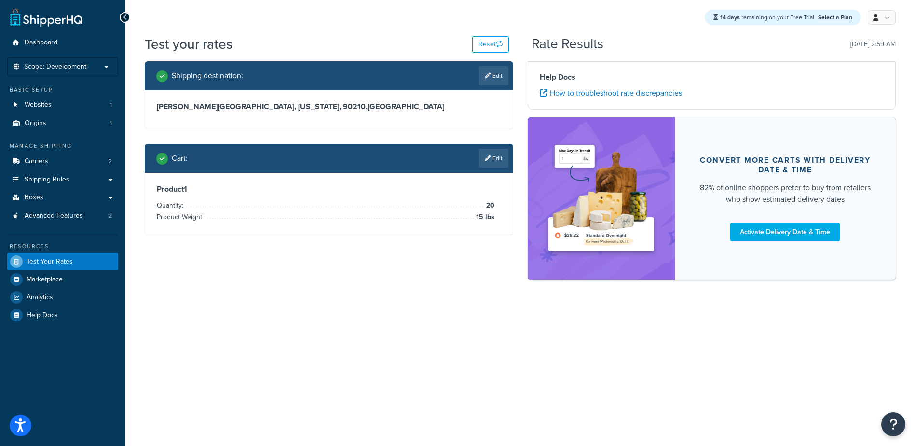
scroll to position [0, 0]
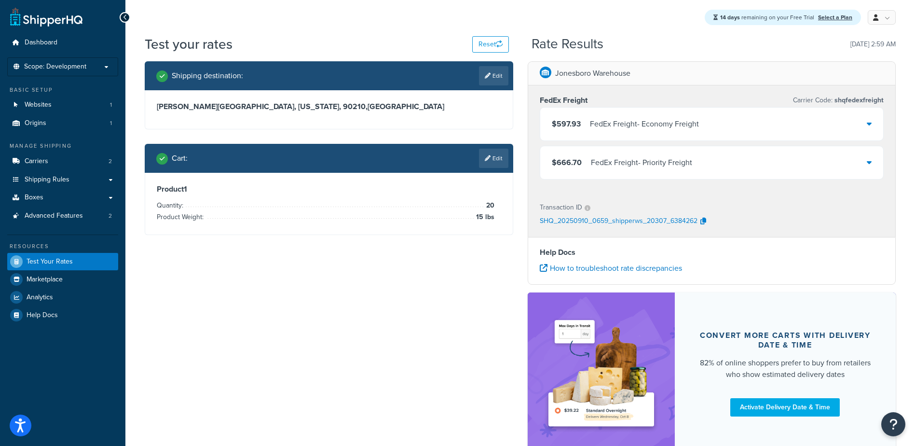
click at [611, 126] on div "FedEx Freight - Economy Freight" at bounding box center [644, 124] width 109 height 14
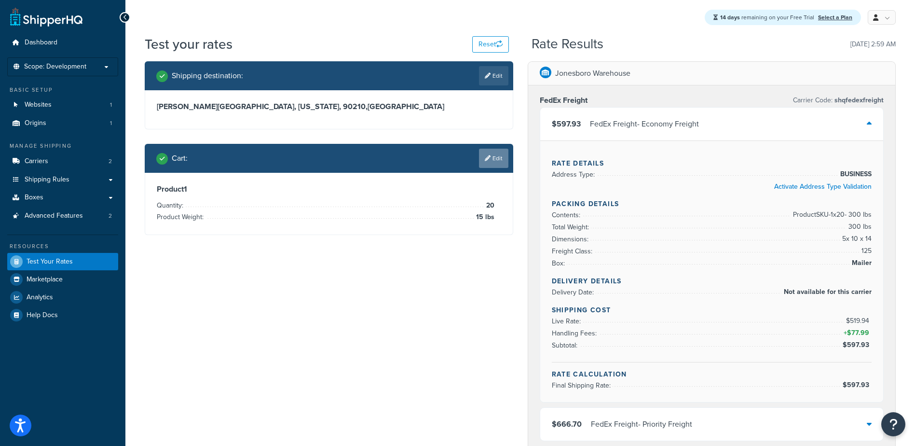
click at [491, 158] on link "Edit" at bounding box center [493, 158] width 29 height 19
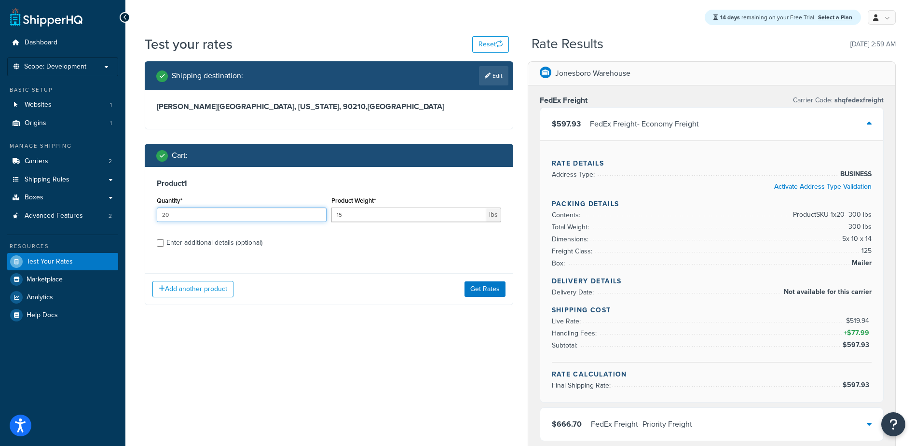
drag, startPoint x: 175, startPoint y: 220, endPoint x: 133, endPoint y: 222, distance: 42.0
click at [133, 222] on div "Test your rates Reset Rate Results 09/10/2025, 2:59 AM Shipping destination : E…" at bounding box center [520, 392] width 790 height 715
type input "10"
click at [476, 292] on button "Get Rates" at bounding box center [484, 288] width 41 height 15
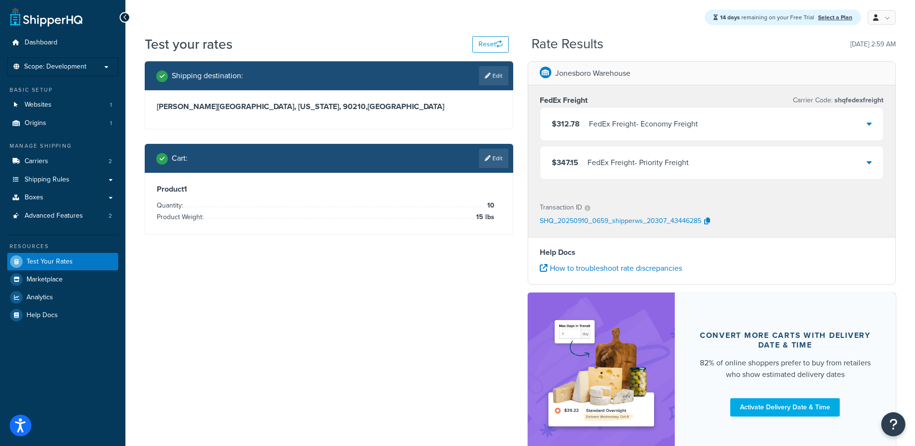
click at [618, 124] on div "FedEx Freight - Economy Freight" at bounding box center [643, 124] width 109 height 14
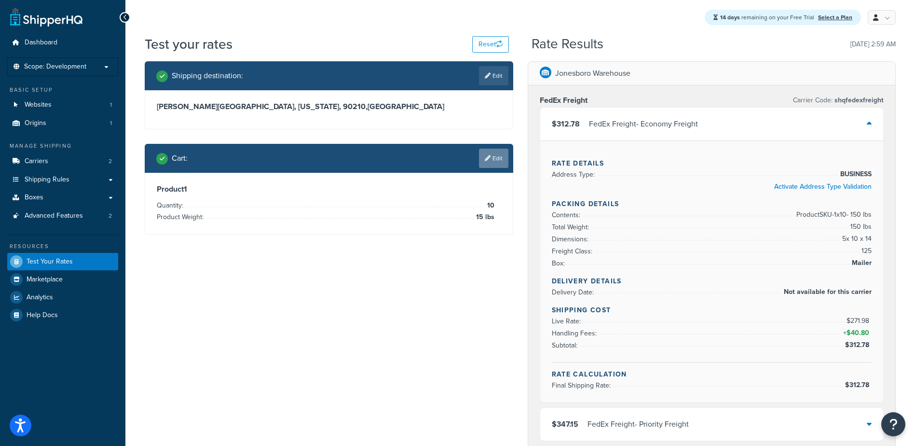
click at [489, 152] on link "Edit" at bounding box center [493, 158] width 29 height 19
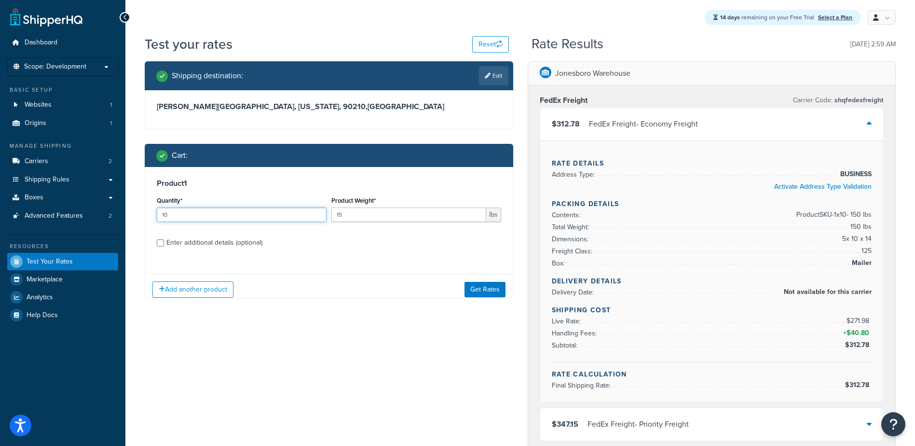
drag, startPoint x: 178, startPoint y: 214, endPoint x: 73, endPoint y: 240, distance: 107.7
click at [73, 240] on div "Dashboard Scope: Development Basic Setup Websites 1 Origins 1 Manage Shipping C…" at bounding box center [457, 387] width 915 height 774
type input "5"
click at [470, 289] on button "Get Rates" at bounding box center [484, 288] width 41 height 15
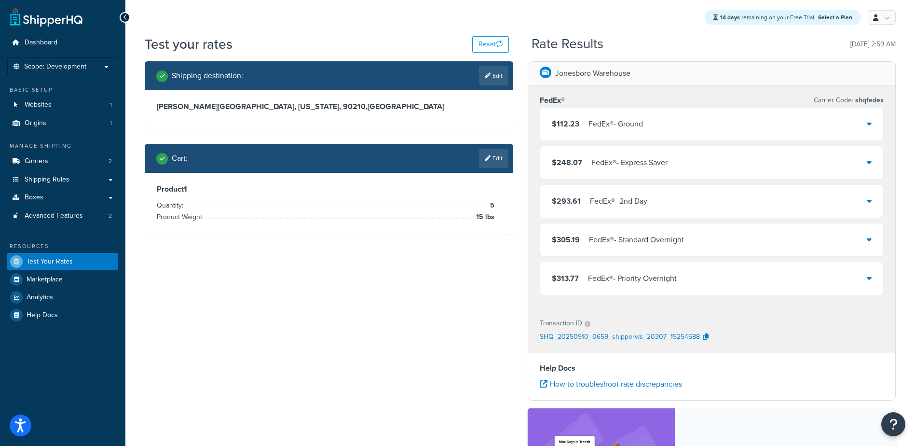
click at [627, 122] on div "FedEx® - Ground" at bounding box center [615, 124] width 55 height 14
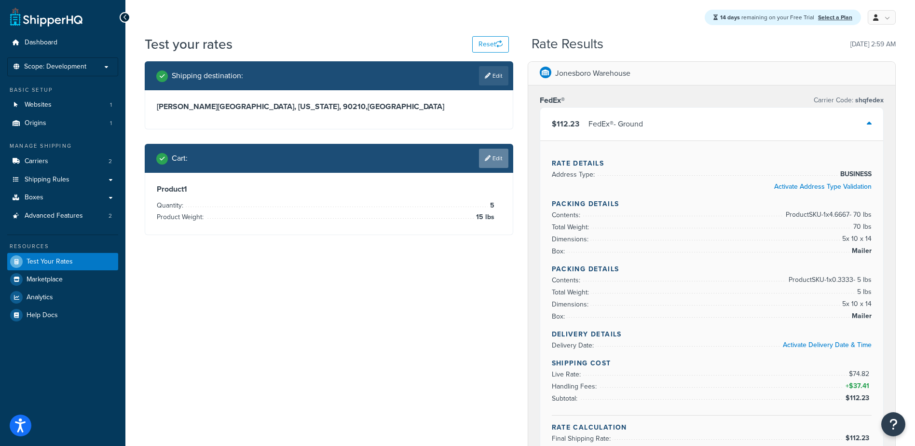
click at [500, 160] on link "Edit" at bounding box center [493, 158] width 29 height 19
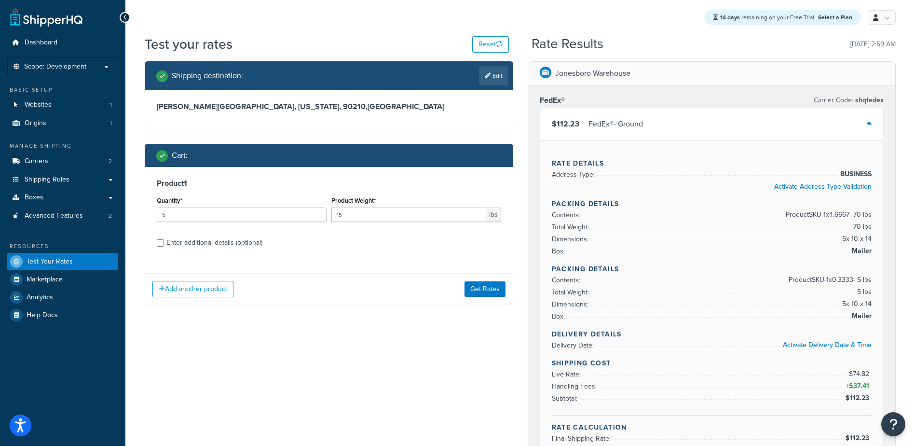
click at [197, 245] on div "Enter additional details (optional)" at bounding box center [214, 243] width 96 height 14
click at [164, 245] on input "Enter additional details (optional)" at bounding box center [160, 242] width 7 height 7
checkbox input "true"
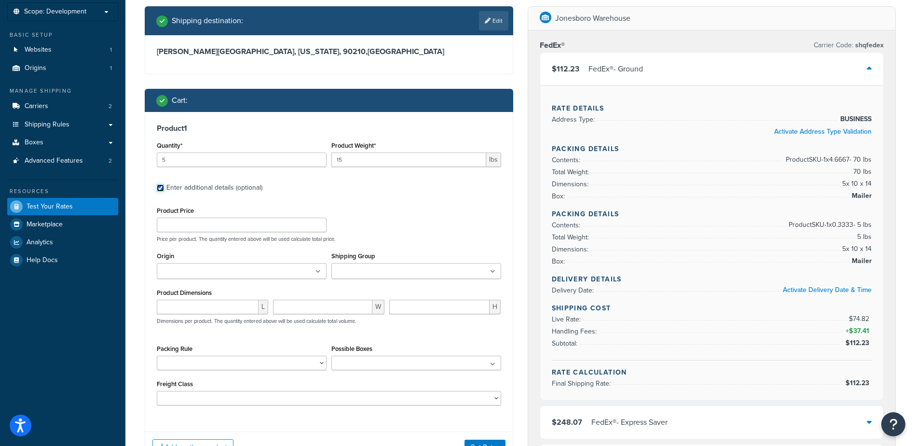
scroll to position [48, 0]
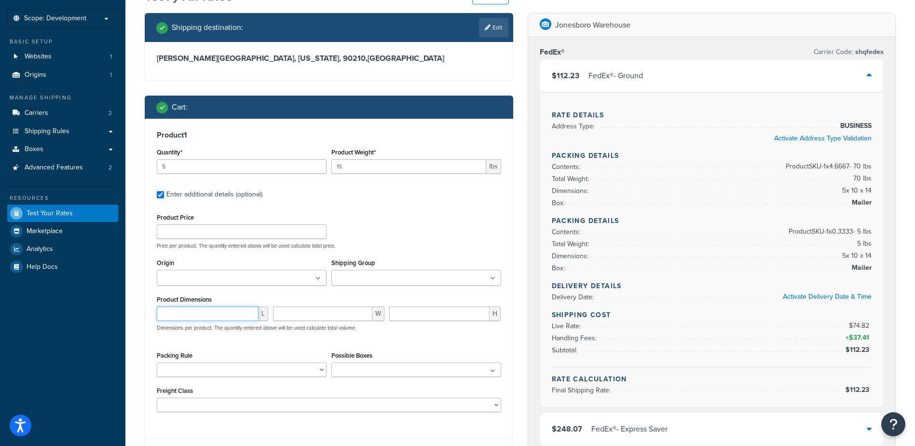
click at [206, 313] on input "number" at bounding box center [208, 313] width 102 height 14
type input "10"
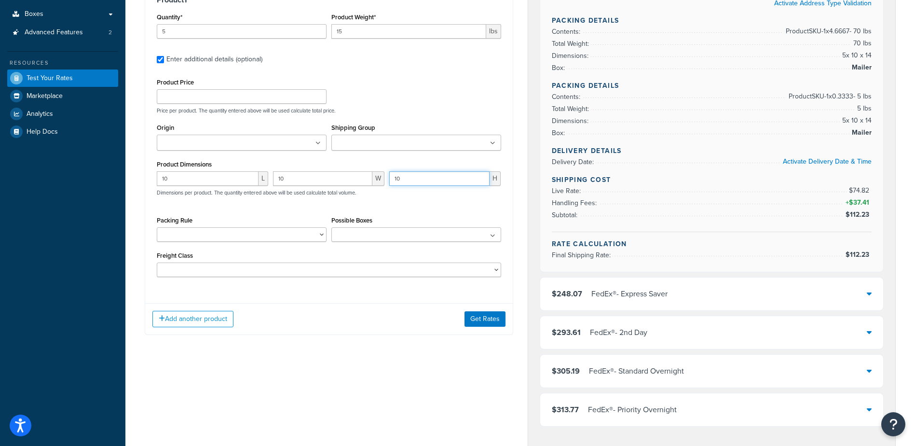
scroll to position [241, 0]
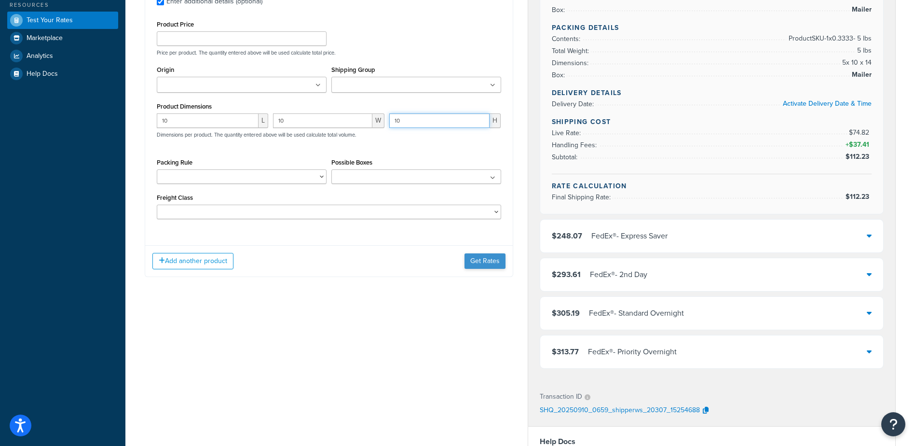
type input "10"
click at [480, 259] on button "Get Rates" at bounding box center [484, 260] width 41 height 15
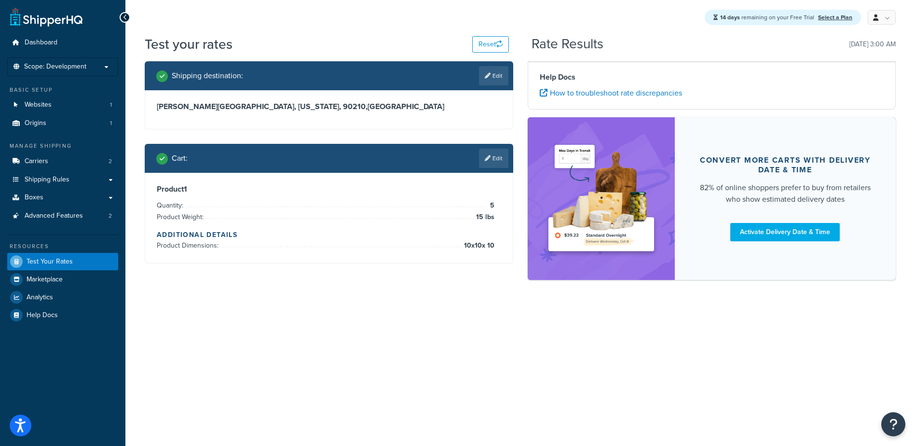
scroll to position [0, 0]
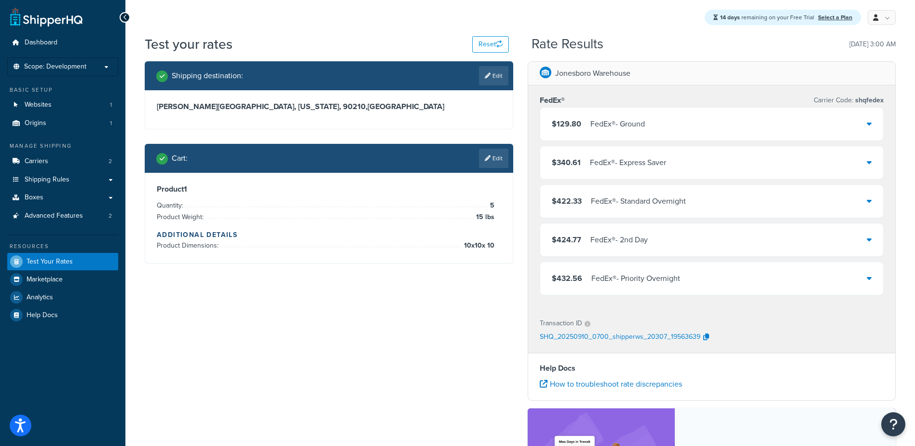
click at [623, 125] on div "FedEx® - Ground" at bounding box center [617, 124] width 55 height 14
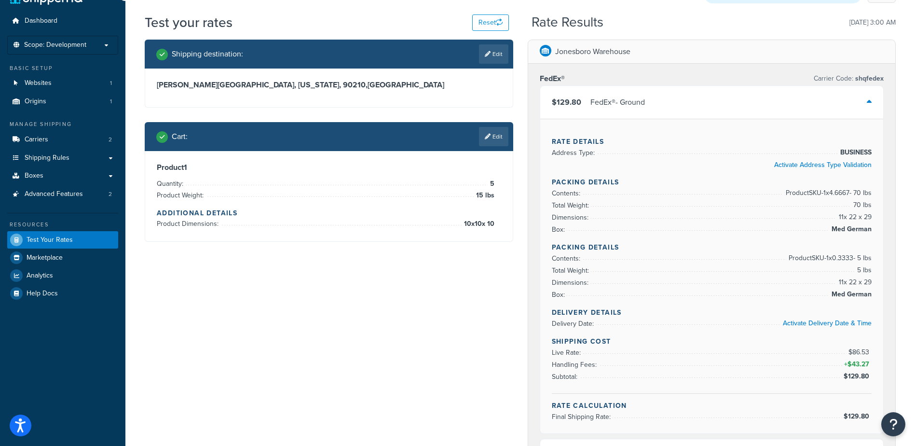
scroll to position [25, 0]
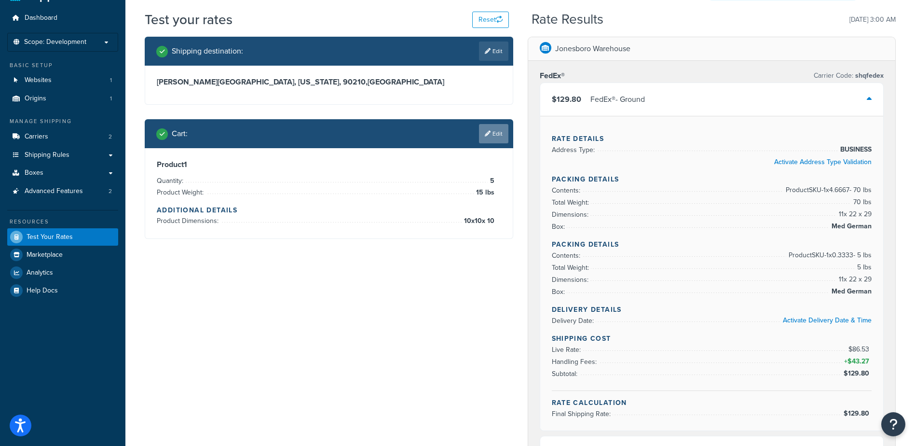
click at [486, 136] on icon at bounding box center [488, 134] width 6 height 6
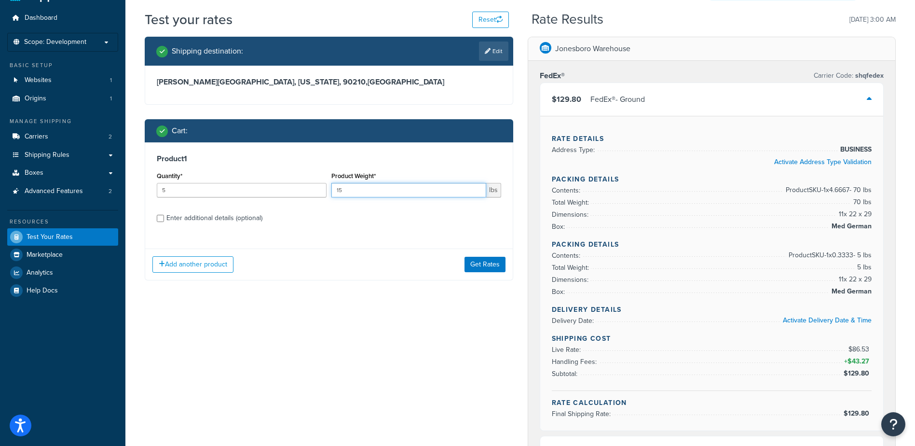
drag, startPoint x: 368, startPoint y: 195, endPoint x: 214, endPoint y: 196, distance: 153.4
click at [237, 196] on div "Quantity* 5 Product Weight* 15 lbs" at bounding box center [328, 186] width 349 height 35
type input "1"
click at [196, 219] on div "Enter additional details (optional)" at bounding box center [214, 218] width 96 height 14
click at [164, 219] on input "Enter additional details (optional)" at bounding box center [160, 218] width 7 height 7
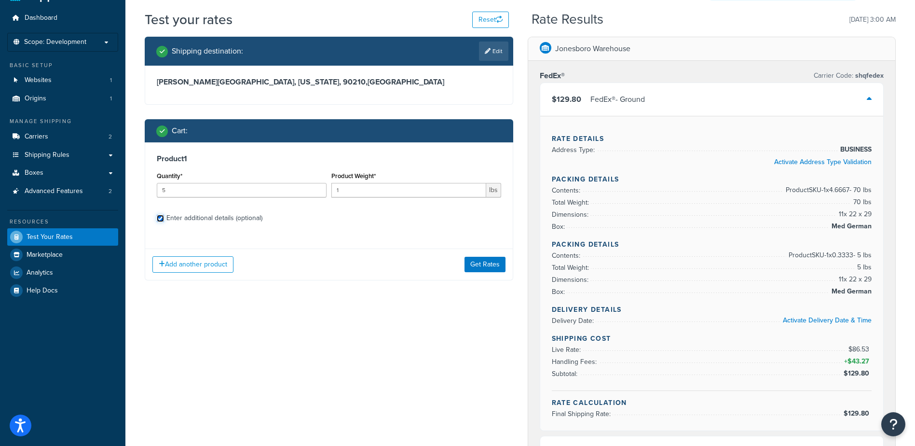
checkbox input "true"
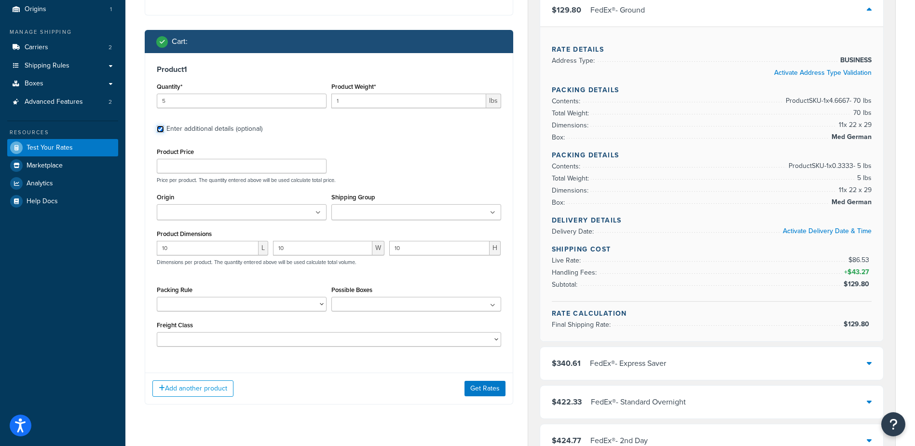
scroll to position [121, 0]
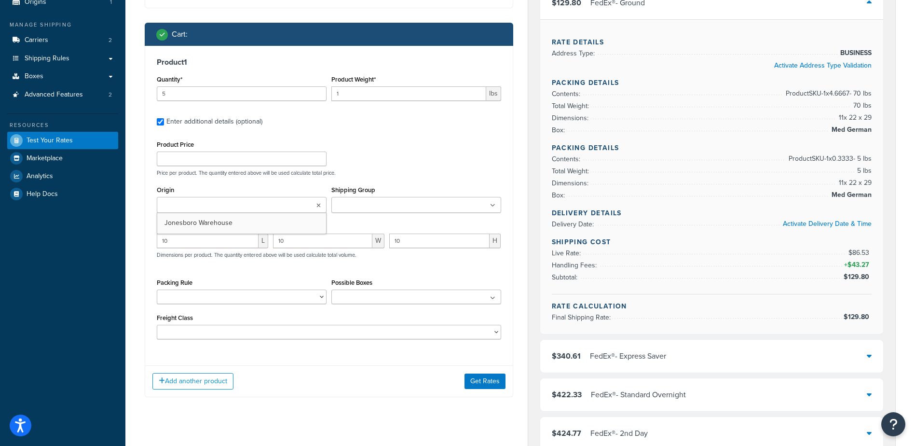
click at [305, 206] on ul at bounding box center [242, 205] width 170 height 16
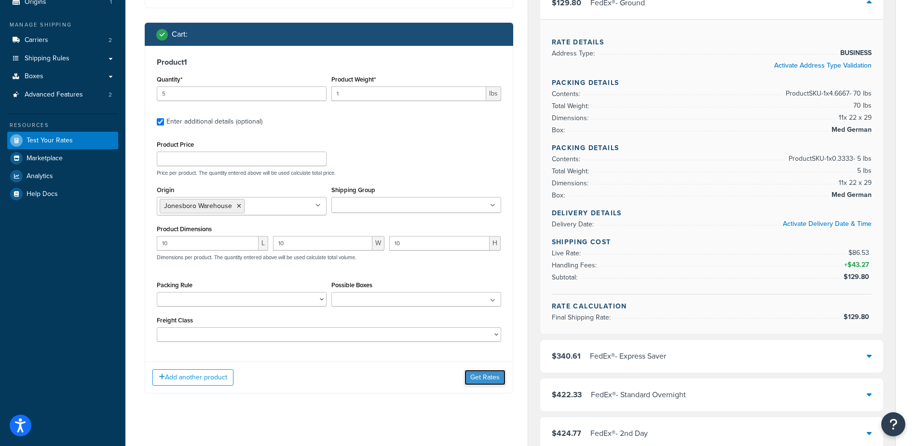
click at [490, 379] on button "Get Rates" at bounding box center [484, 376] width 41 height 15
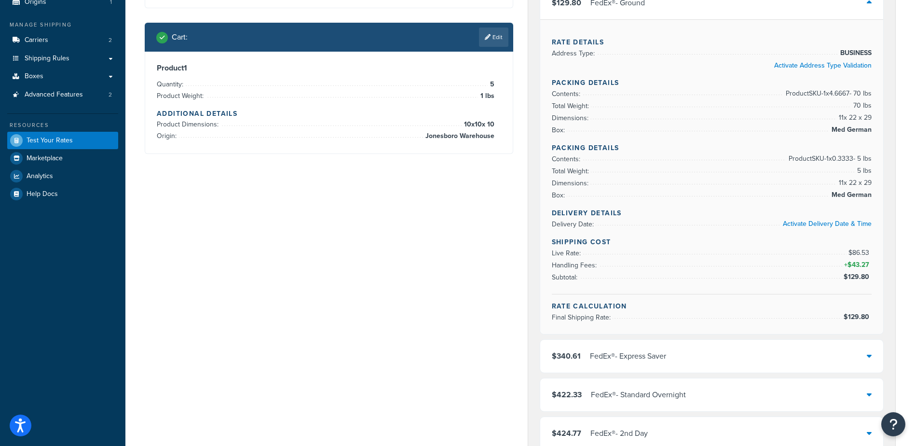
scroll to position [0, 0]
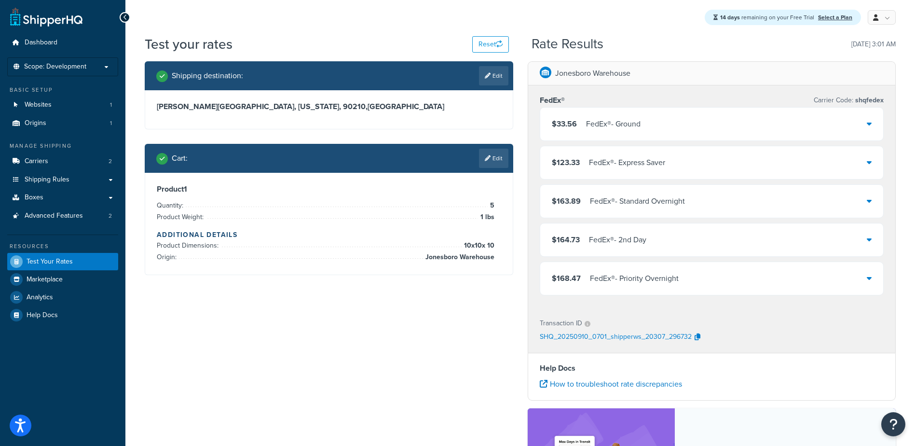
click at [646, 125] on div "$33.56 FedEx® - Ground" at bounding box center [711, 124] width 343 height 33
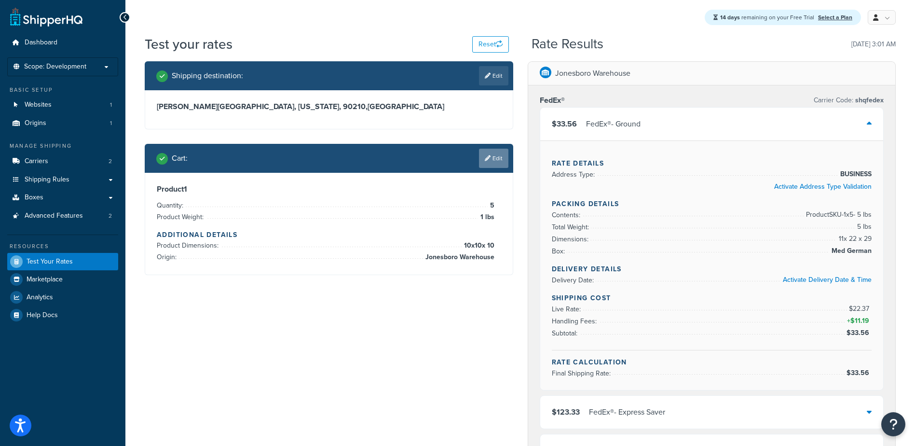
click at [490, 157] on link "Edit" at bounding box center [493, 158] width 29 height 19
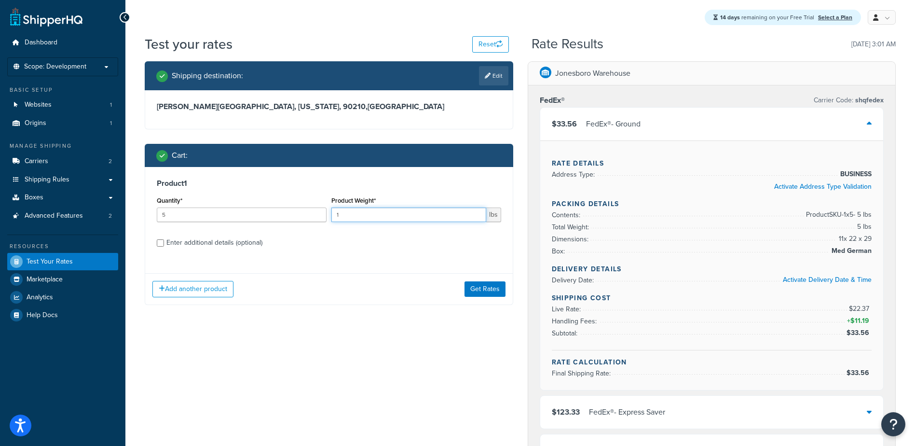
drag, startPoint x: 356, startPoint y: 215, endPoint x: 297, endPoint y: 220, distance: 59.1
click at [298, 220] on div "Quantity* 5 Product Weight* 1 lbs" at bounding box center [328, 211] width 349 height 35
type input "5"
click at [488, 290] on button "Get Rates" at bounding box center [484, 288] width 41 height 15
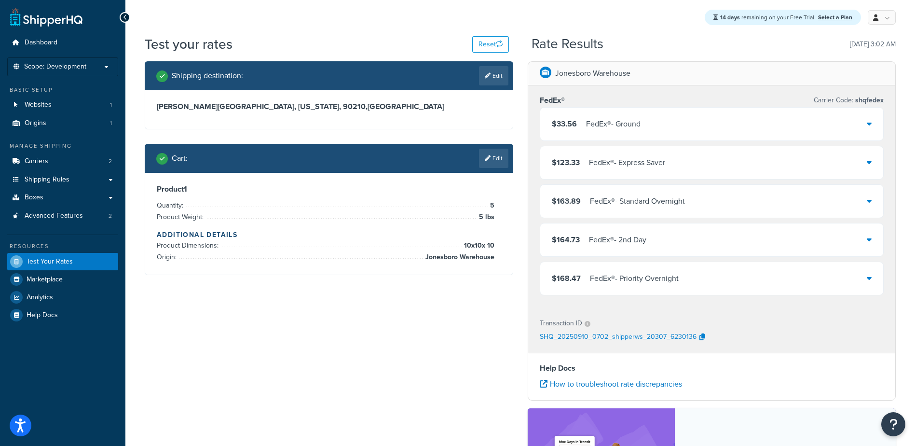
click at [607, 121] on div "FedEx® - Ground" at bounding box center [613, 124] width 55 height 14
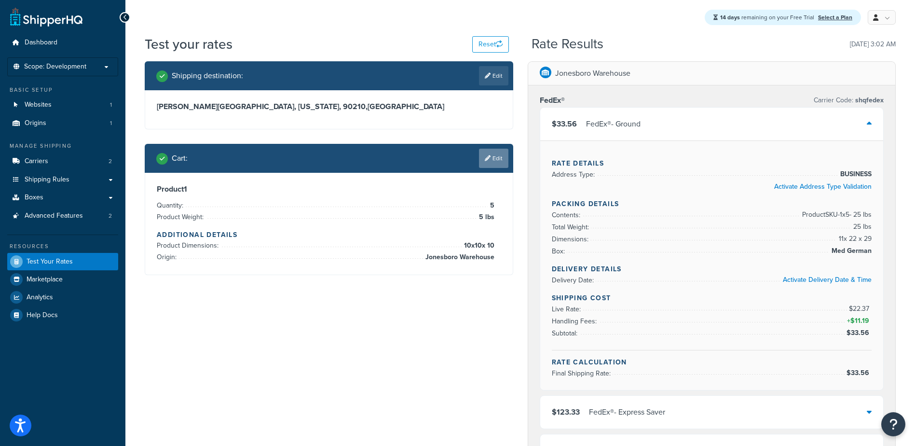
click at [493, 155] on link "Edit" at bounding box center [493, 158] width 29 height 19
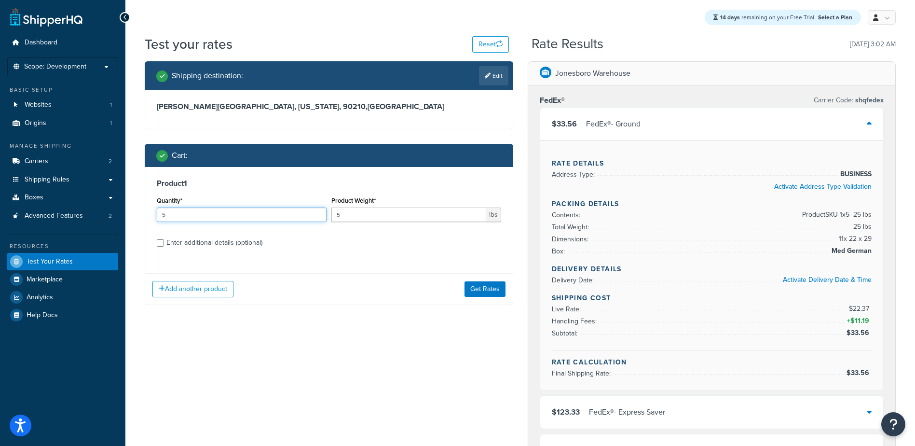
click at [237, 217] on input "5" at bounding box center [242, 214] width 170 height 14
type input "52"
click at [498, 293] on button "Get Rates" at bounding box center [484, 288] width 41 height 15
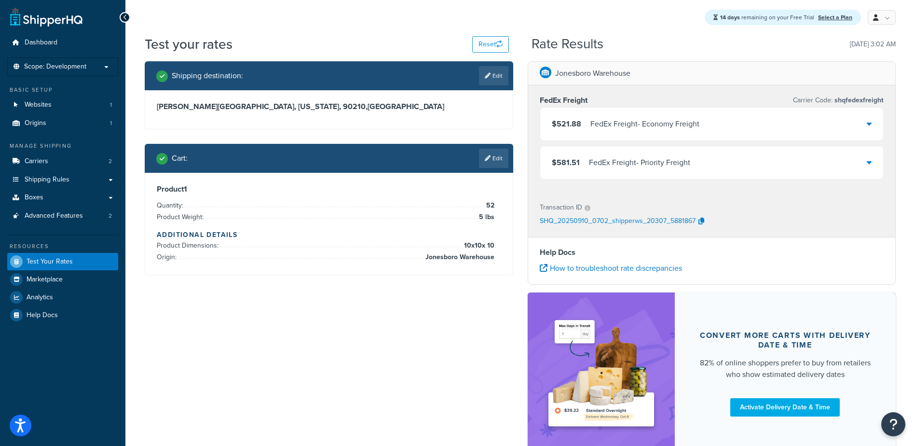
click at [653, 126] on div "FedEx Freight - Economy Freight" at bounding box center [644, 124] width 109 height 14
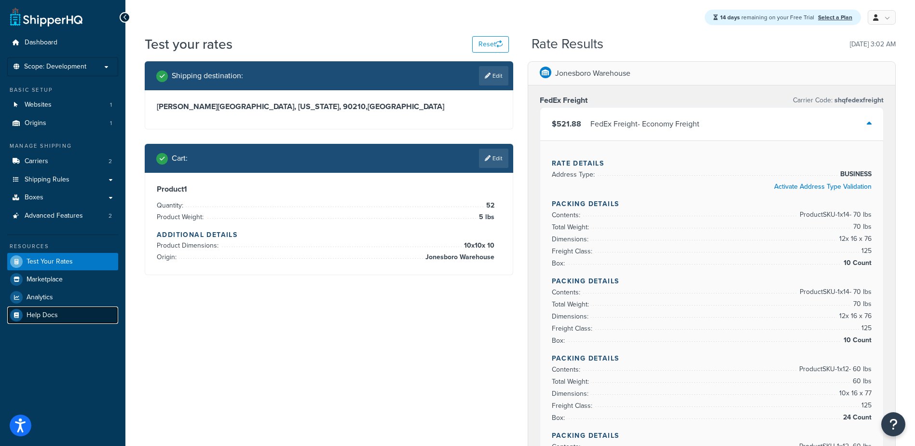
click at [58, 315] on link "Help Docs" at bounding box center [62, 314] width 111 height 17
click at [55, 162] on link "Carriers 2" at bounding box center [62, 161] width 111 height 18
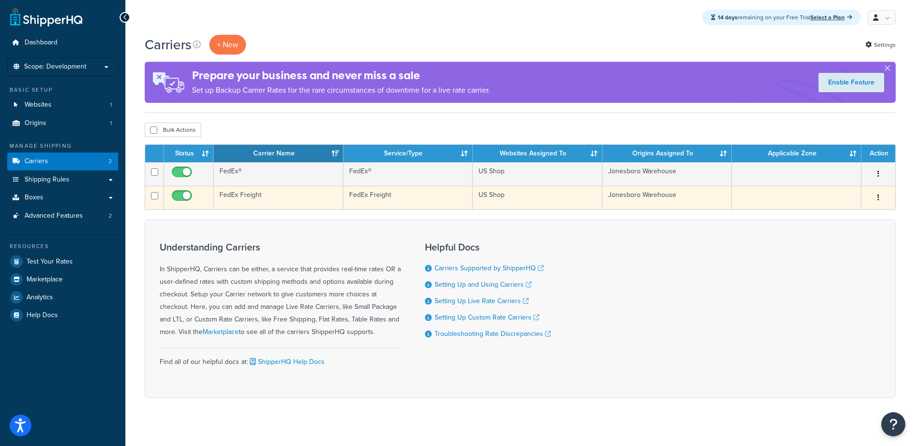
click at [371, 197] on td "FedEx Freight" at bounding box center [408, 198] width 130 height 24
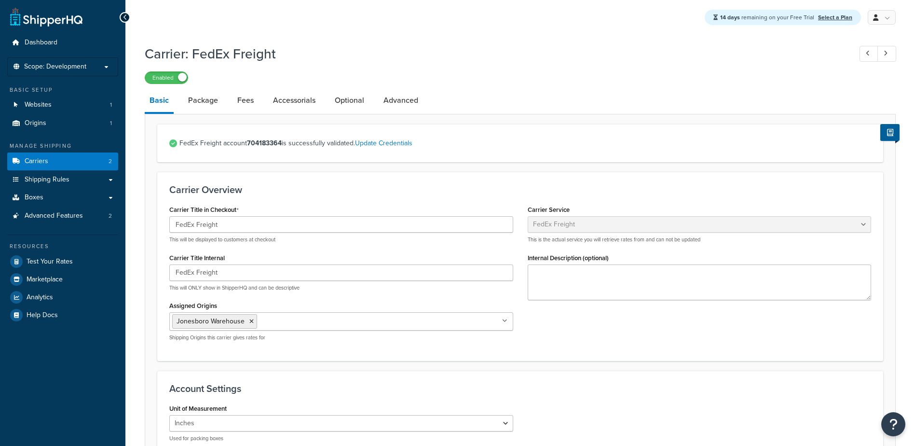
select select "fedExFreight"
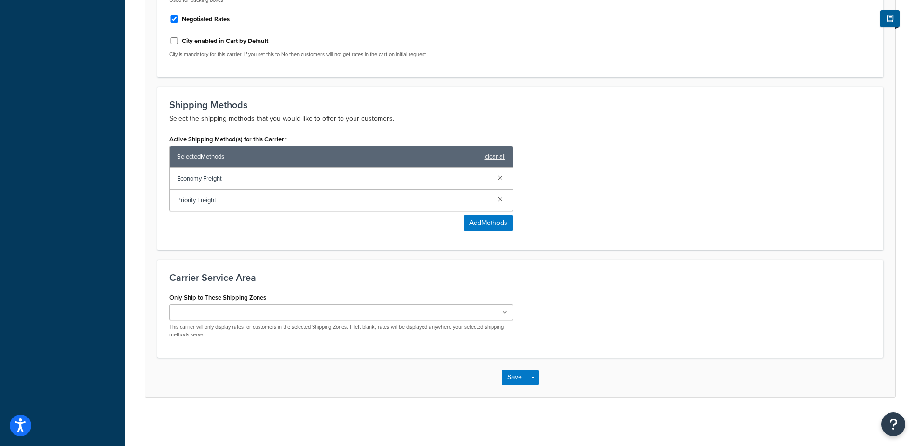
scroll to position [439, 0]
click at [243, 177] on span "Economy Freight" at bounding box center [333, 179] width 313 height 14
click at [501, 199] on link at bounding box center [500, 198] width 11 height 11
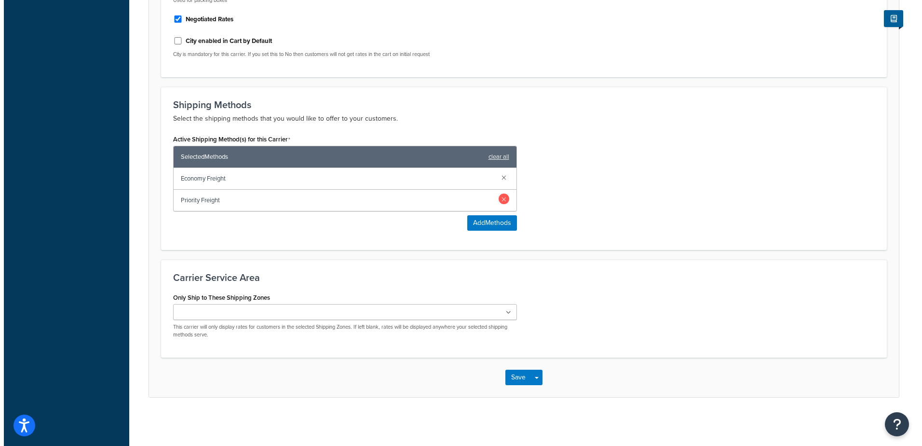
scroll to position [417, 0]
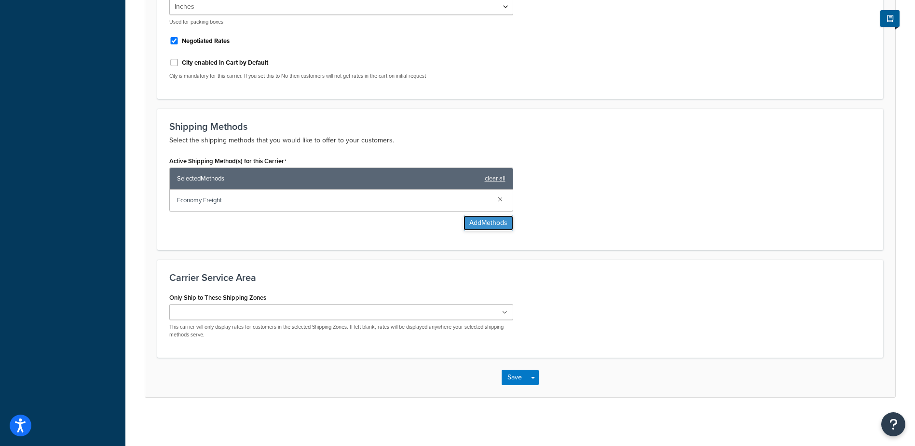
click at [497, 223] on button "Add Methods" at bounding box center [489, 222] width 50 height 15
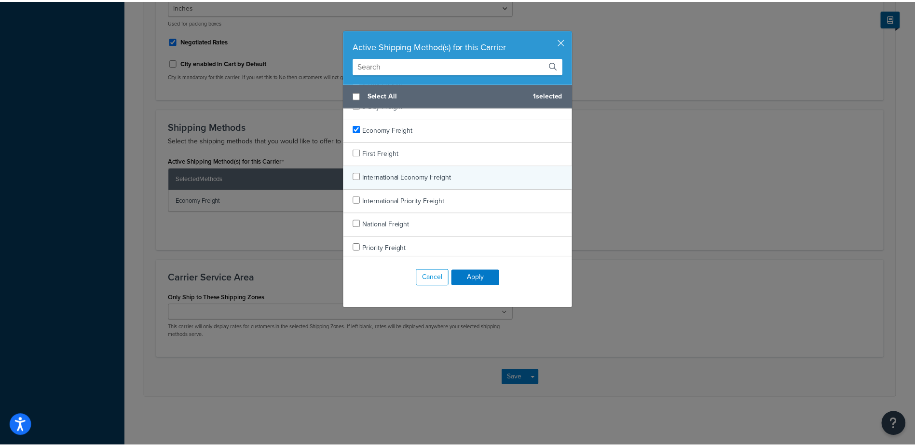
scroll to position [62, 0]
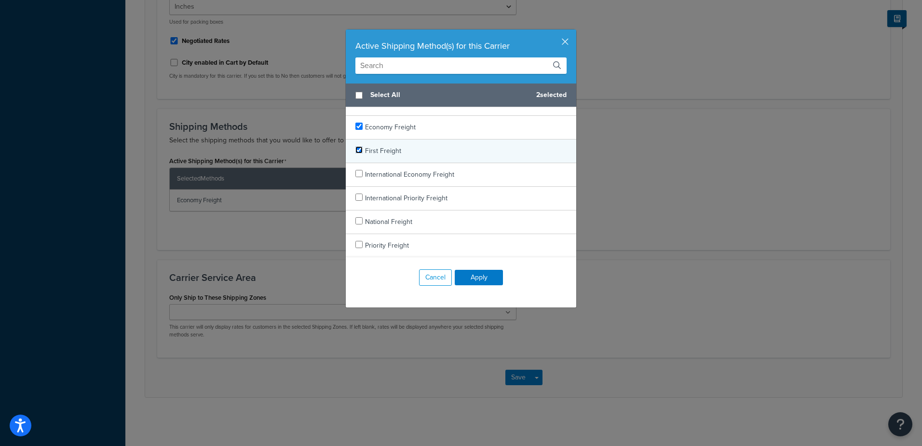
click at [355, 148] on input "checkbox" at bounding box center [358, 149] width 7 height 7
checkbox input "true"
click at [481, 280] on button "Apply" at bounding box center [479, 277] width 48 height 15
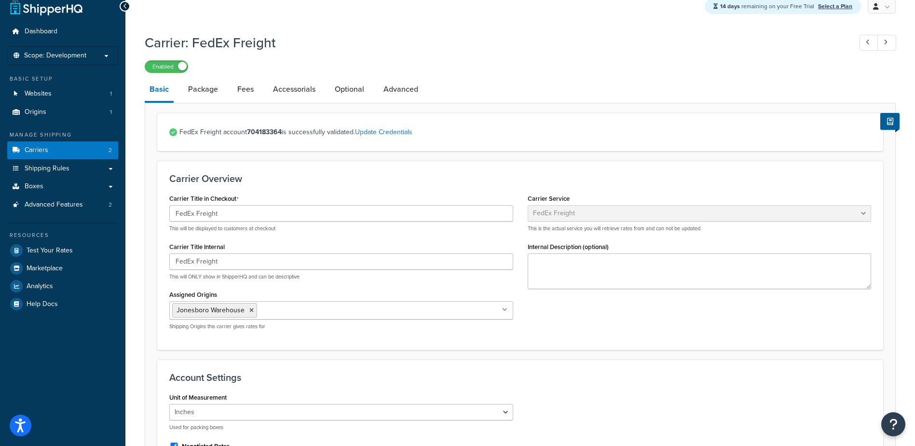
scroll to position [0, 0]
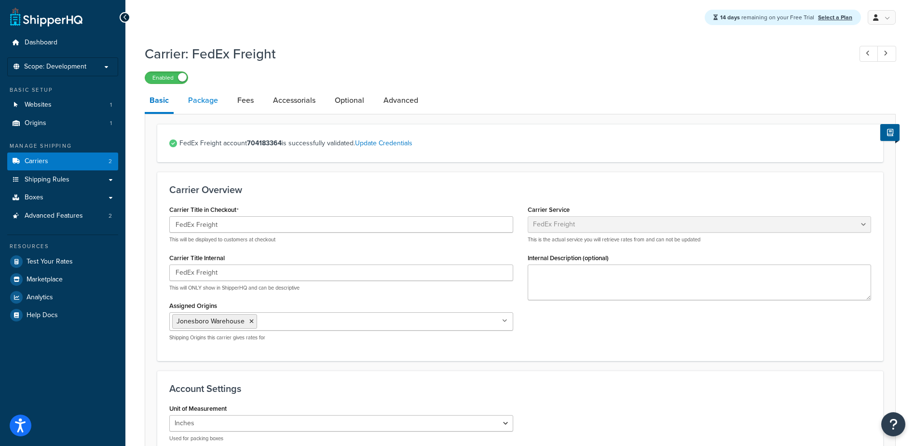
click at [205, 105] on link "Package" at bounding box center [203, 100] width 40 height 23
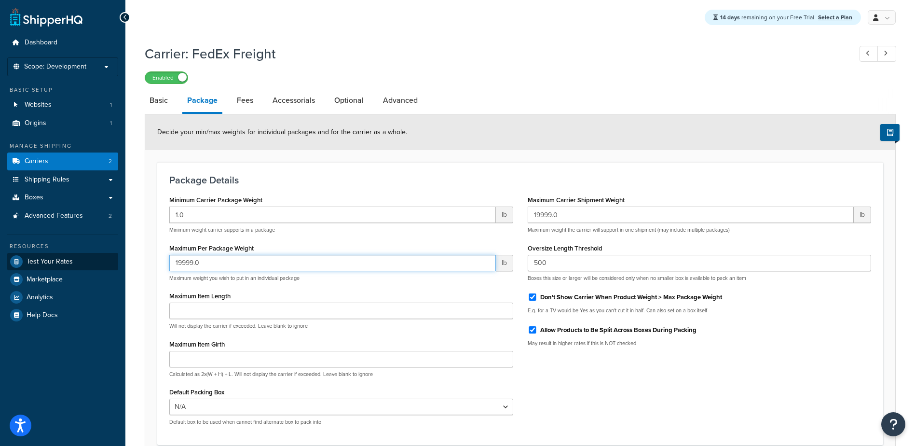
drag, startPoint x: 166, startPoint y: 268, endPoint x: 70, endPoint y: 269, distance: 96.0
click at [72, 269] on div "Dashboard Scope: Development Basic Setup Websites 1 Origins 1 Manage Shipping C…" at bounding box center [457, 266] width 915 height 533
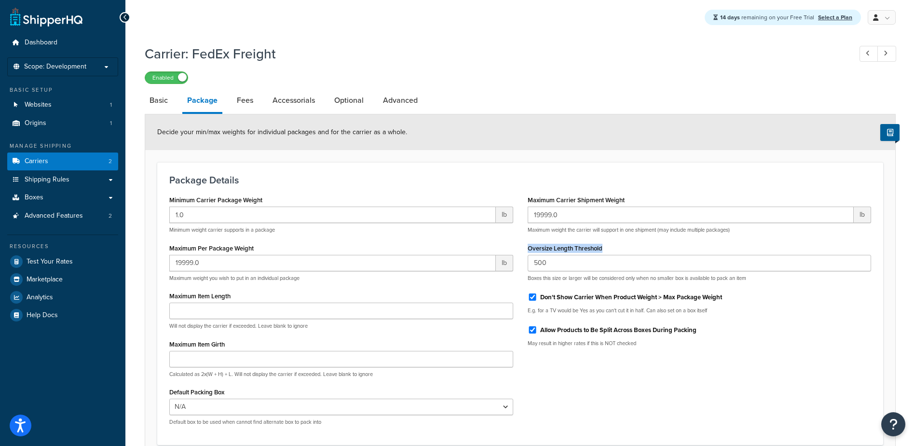
drag, startPoint x: 615, startPoint y: 251, endPoint x: 529, endPoint y: 252, distance: 86.3
click at [529, 252] on div "Oversize Length Threshold 500 Boxes this size or larger will be considered only…" at bounding box center [700, 261] width 344 height 41
copy label "Oversize Length Threshold"
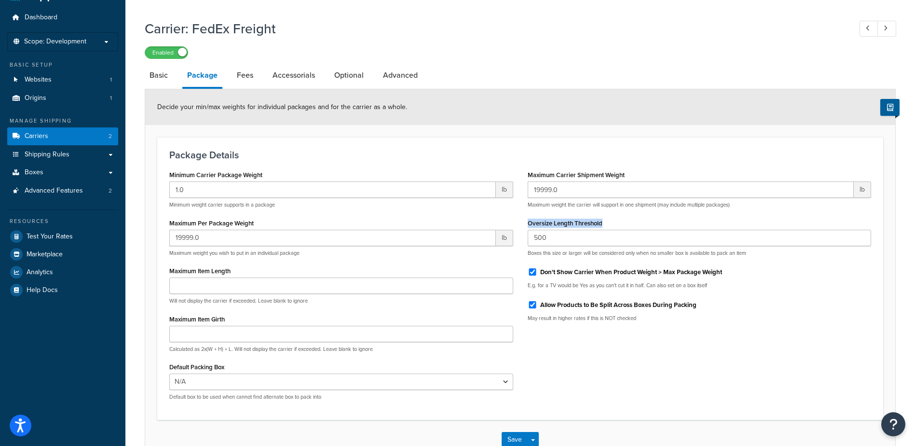
scroll to position [48, 0]
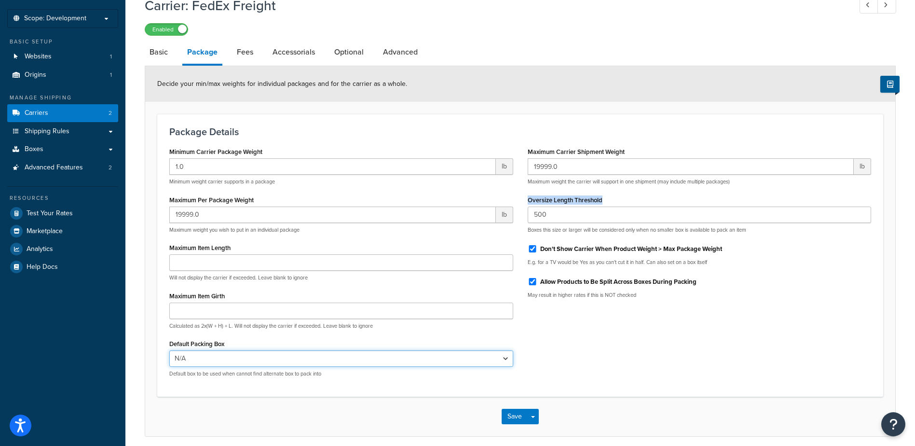
click at [223, 359] on select "N/A" at bounding box center [341, 358] width 344 height 16
click at [226, 358] on select "N/A" at bounding box center [341, 358] width 344 height 16
click at [598, 200] on label "Oversize Length Threshold" at bounding box center [565, 199] width 75 height 7
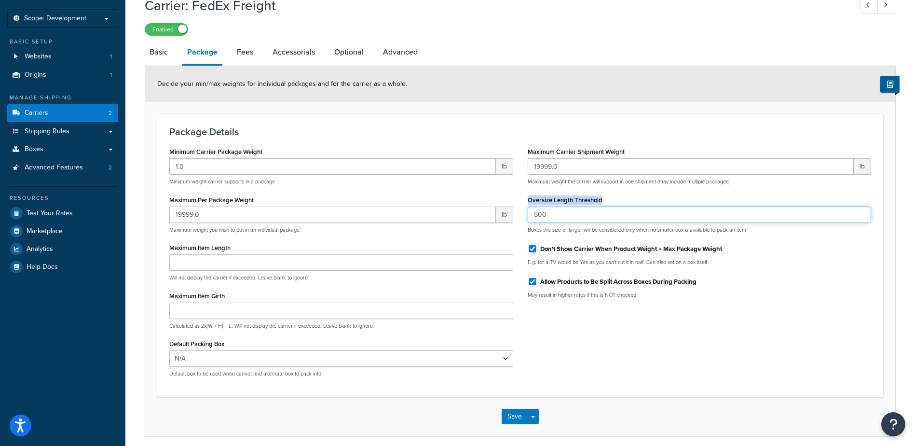
click at [598, 206] on input "500" at bounding box center [700, 214] width 344 height 16
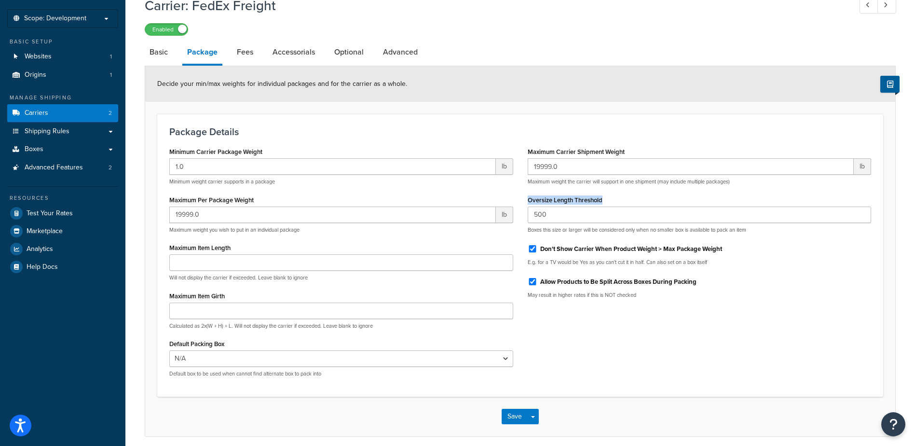
drag, startPoint x: 627, startPoint y: 201, endPoint x: 529, endPoint y: 203, distance: 98.4
click at [529, 203] on div "Oversize Length Threshold 500 Boxes this size or larger will be considered only…" at bounding box center [700, 213] width 344 height 41
copy label "Oversize Length Threshold"
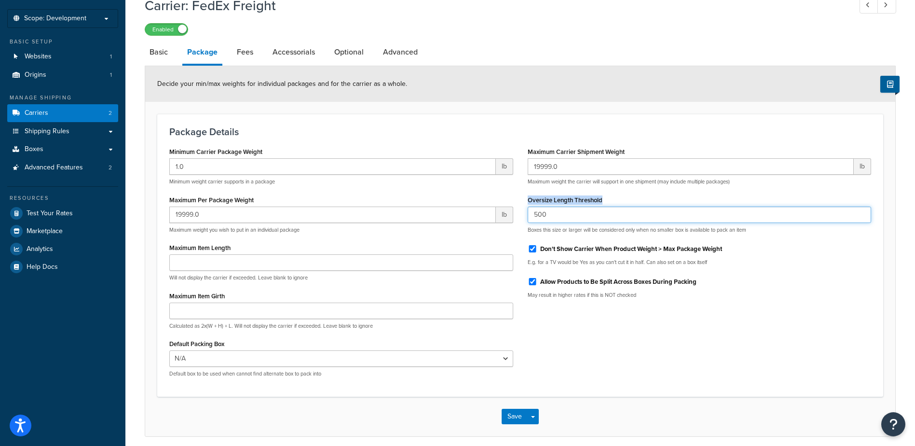
click at [808, 221] on input "500" at bounding box center [700, 214] width 344 height 16
click at [862, 213] on input "501" at bounding box center [700, 214] width 344 height 16
click at [861, 221] on input "501" at bounding box center [700, 214] width 344 height 16
type input "500"
click at [860, 218] on input "500" at bounding box center [700, 214] width 344 height 16
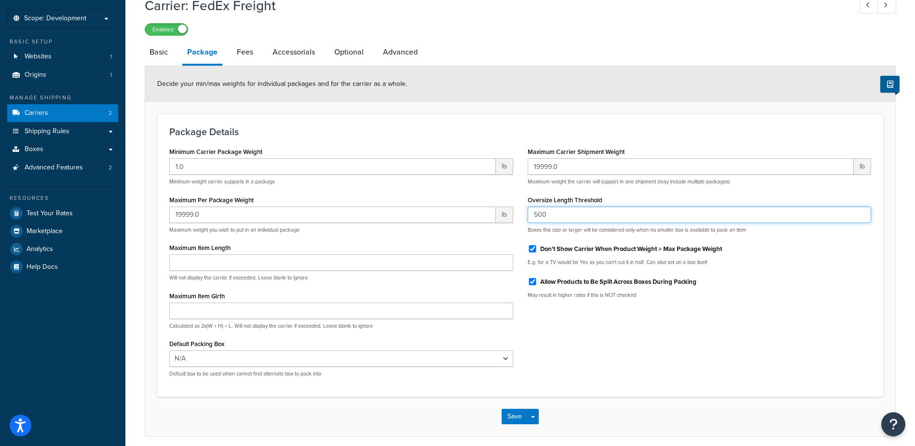
drag, startPoint x: 526, startPoint y: 212, endPoint x: 480, endPoint y: 212, distance: 45.8
click at [505, 212] on div "Minimum Carrier Package Weight 1.0 lb Minimum weight carrier supports in a pack…" at bounding box center [520, 265] width 716 height 240
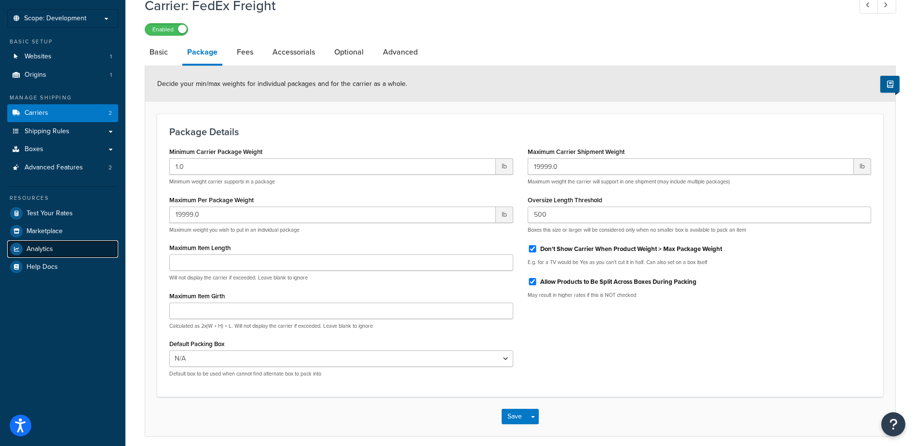
click at [25, 247] on link "Analytics" at bounding box center [62, 248] width 111 height 17
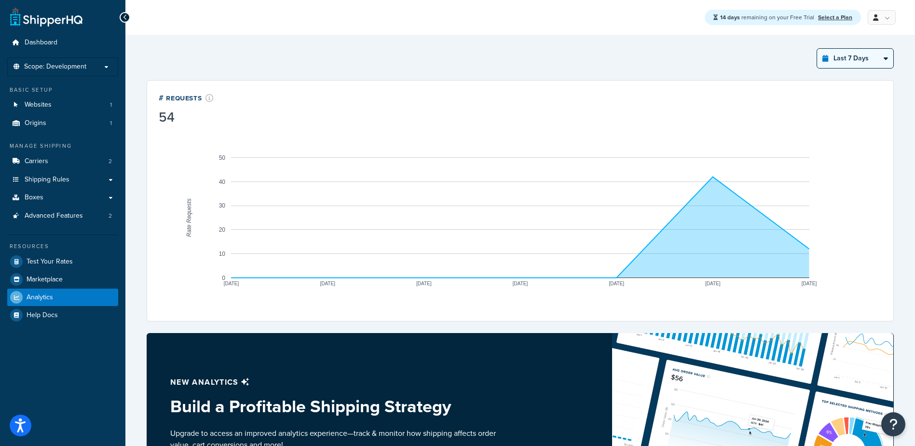
click at [852, 61] on select "Last 24 Hours Last 7 Days Last 30 Days Last 3 Months Last 6 Months Last 12 Mont…" at bounding box center [855, 58] width 76 height 19
select select "last_24_hours"
click at [817, 49] on select "Last 24 Hours Last 7 Days Last 30 Days Last 3 Months Last 6 Months Last 12 Mont…" at bounding box center [855, 58] width 76 height 19
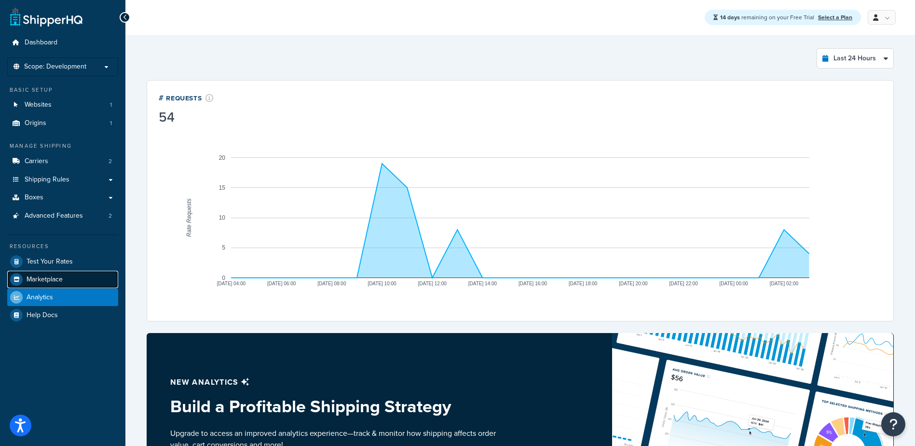
click at [34, 273] on link "Marketplace" at bounding box center [62, 279] width 111 height 17
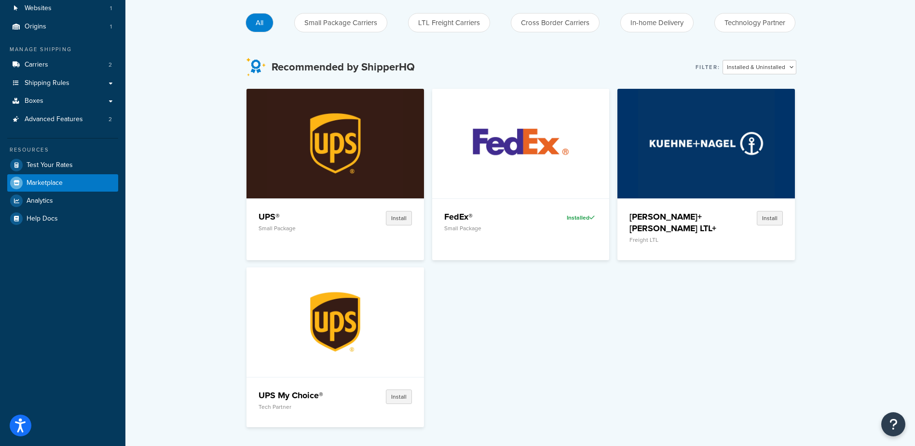
scroll to position [48, 0]
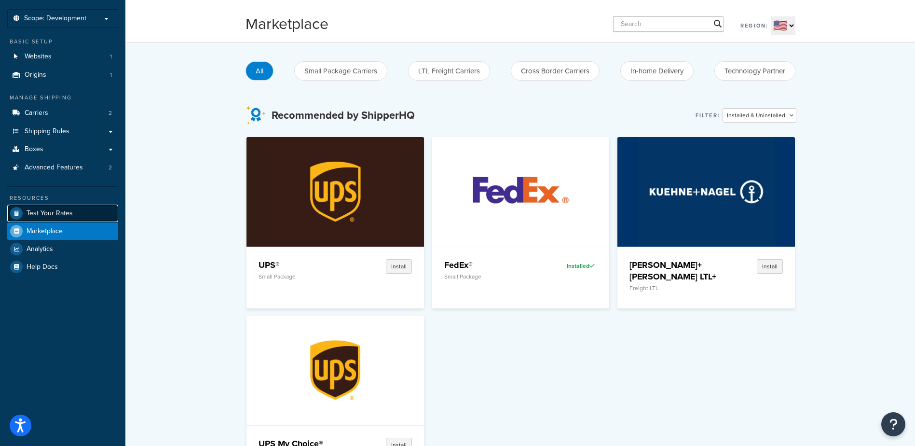
click at [43, 212] on span "Test Your Rates" at bounding box center [50, 213] width 46 height 8
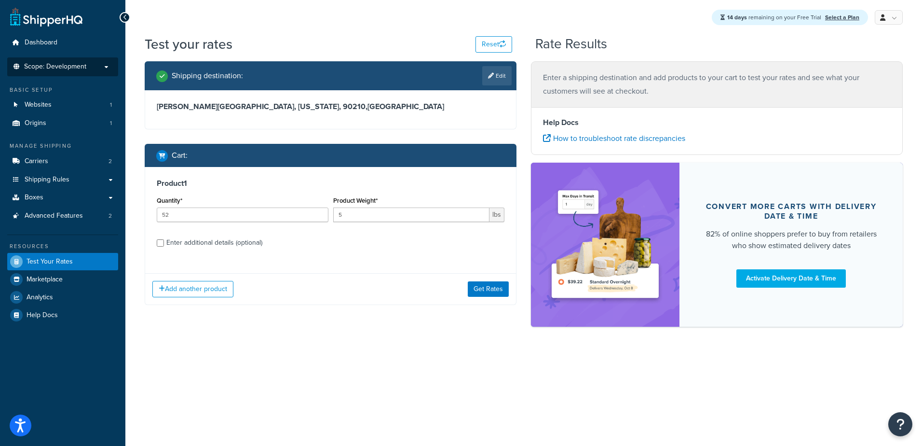
click at [106, 67] on p "Scope: Development" at bounding box center [63, 67] width 102 height 8
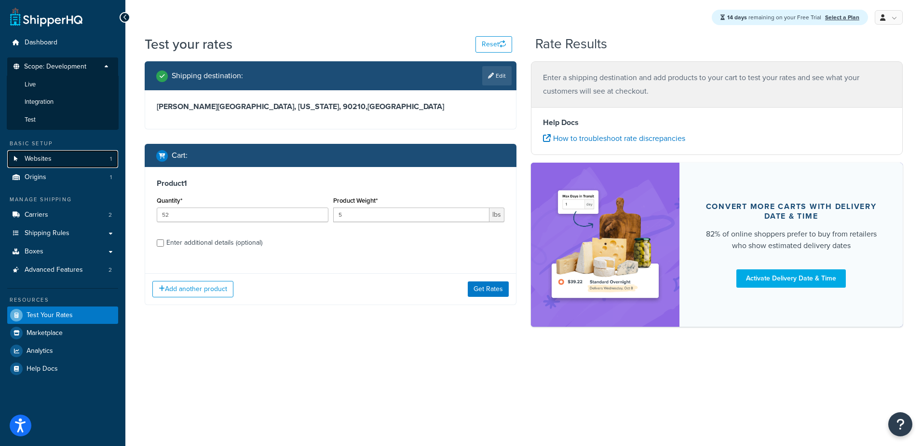
click at [75, 157] on link "Websites 1" at bounding box center [62, 159] width 111 height 18
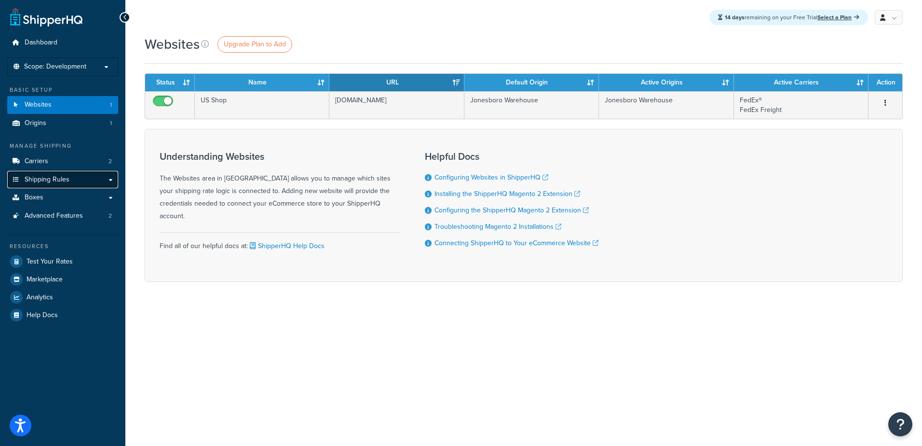
click at [71, 178] on link "Shipping Rules" at bounding box center [62, 180] width 111 height 18
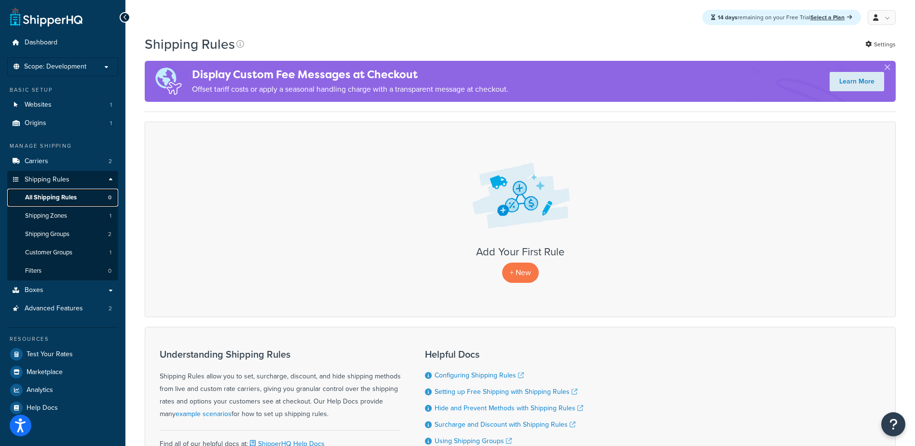
click at [68, 199] on span "All Shipping Rules" at bounding box center [51, 197] width 52 height 8
click at [540, 262] on div "+ New" at bounding box center [520, 272] width 731 height 20
click at [530, 262] on p "+ New" at bounding box center [520, 272] width 37 height 20
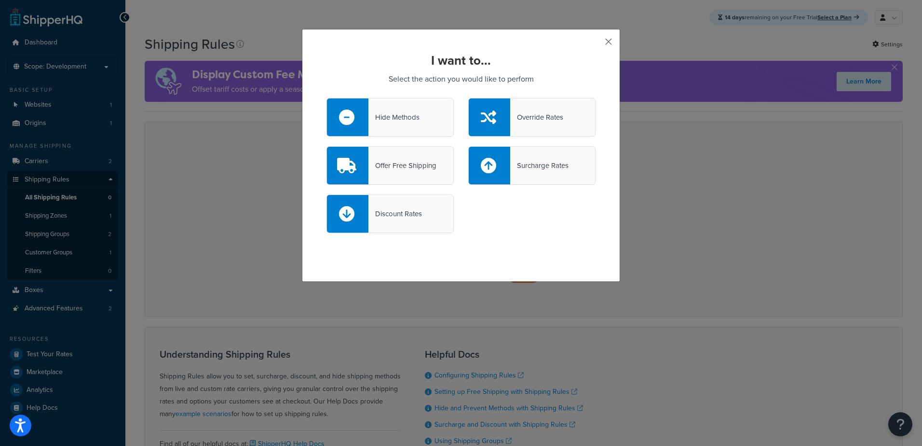
click at [596, 44] on button "button" at bounding box center [594, 45] width 2 height 2
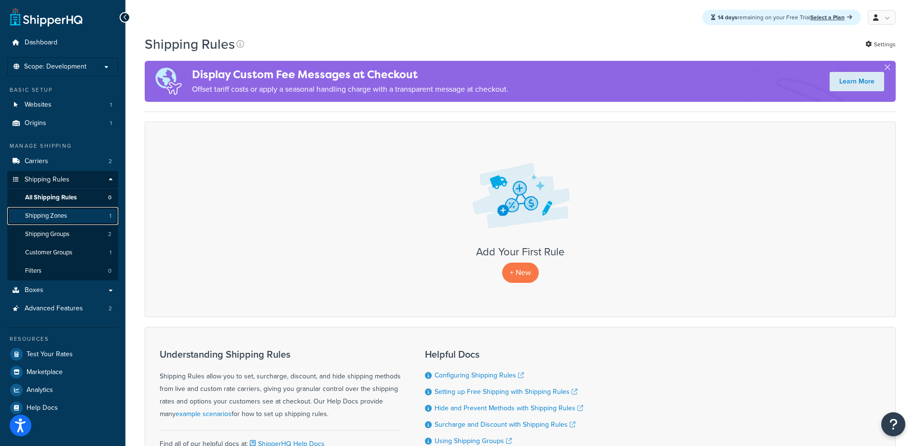
click at [54, 213] on span "Shipping Zones" at bounding box center [46, 216] width 42 height 8
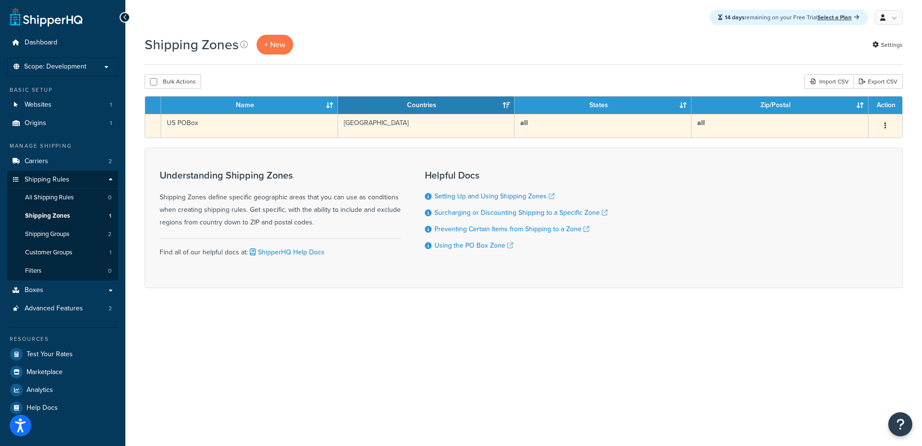
click at [627, 136] on td "all" at bounding box center [603, 126] width 177 height 24
click at [627, 130] on td "all" at bounding box center [603, 126] width 177 height 24
click at [883, 123] on button "button" at bounding box center [886, 125] width 14 height 15
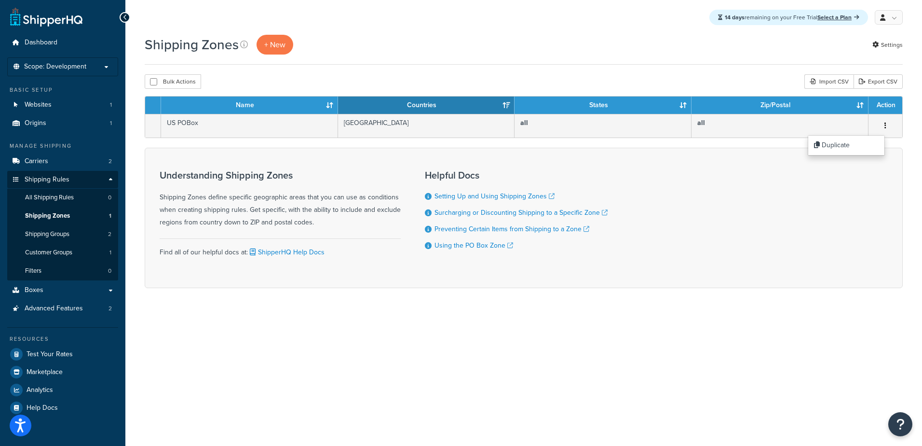
click at [781, 177] on div "Understanding Shipping Zones Shipping Zones define specific geographic areas th…" at bounding box center [524, 218] width 758 height 140
click at [437, 141] on form "Name Countries States Zip/Postal Action US POBox United States all all Duplicat…" at bounding box center [524, 192] width 758 height 192
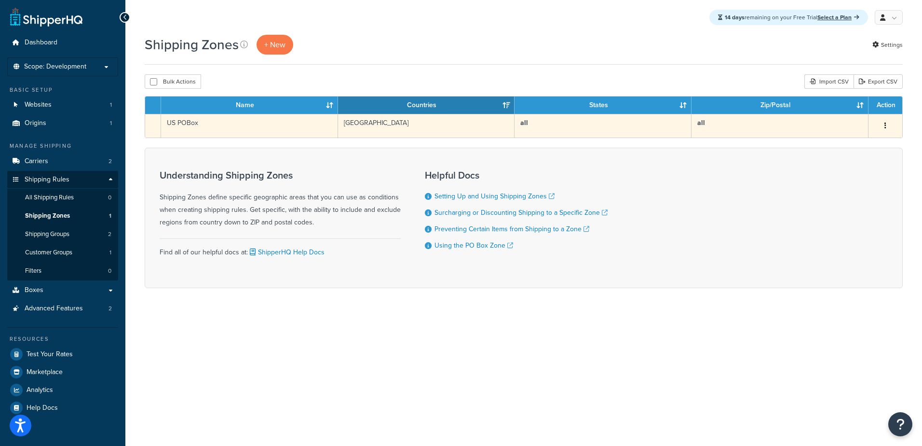
click at [412, 131] on td "[GEOGRAPHIC_DATA]" at bounding box center [426, 126] width 177 height 24
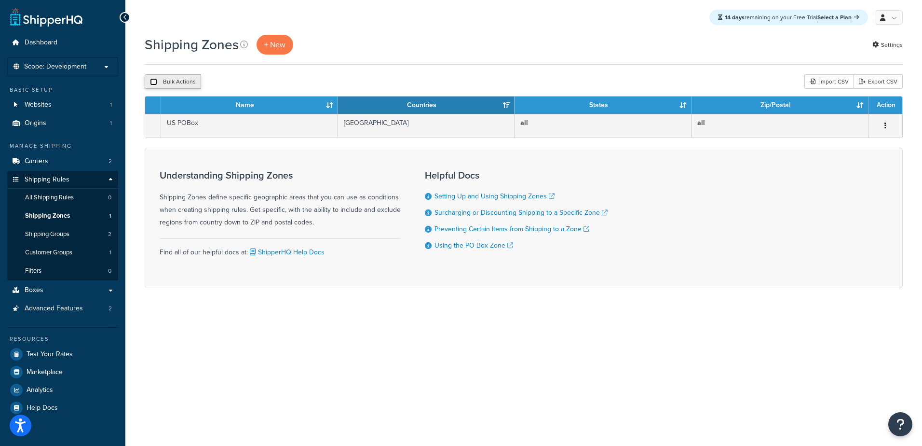
click at [153, 80] on input "checkbox" at bounding box center [153, 81] width 7 height 7
checkbox input "true"
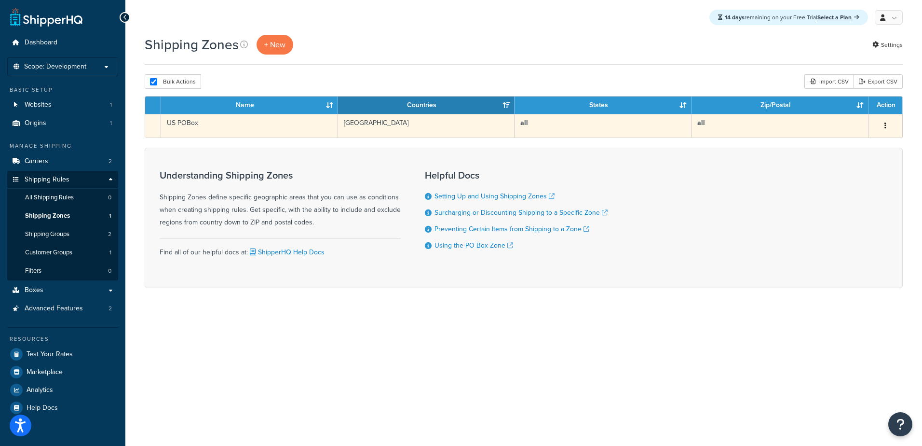
click at [888, 127] on button "button" at bounding box center [886, 125] width 14 height 15
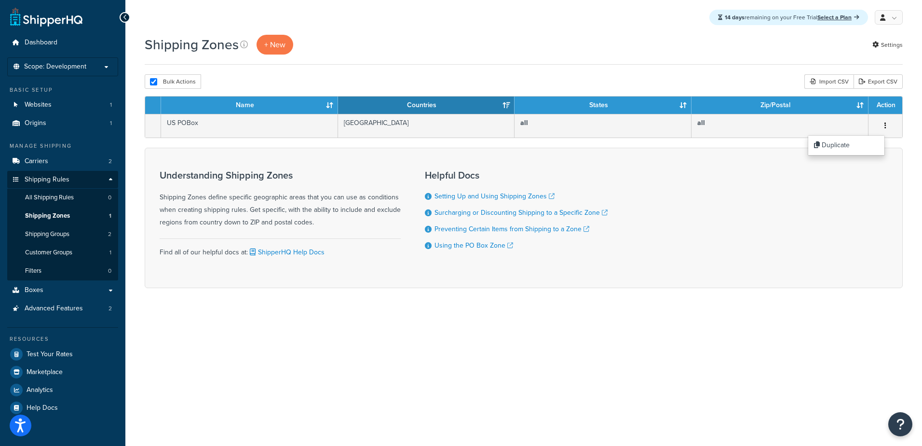
click at [788, 196] on div "Understanding Shipping Zones Shipping Zones define specific geographic areas th…" at bounding box center [524, 218] width 758 height 140
click at [41, 235] on span "Shipping Groups" at bounding box center [47, 234] width 44 height 8
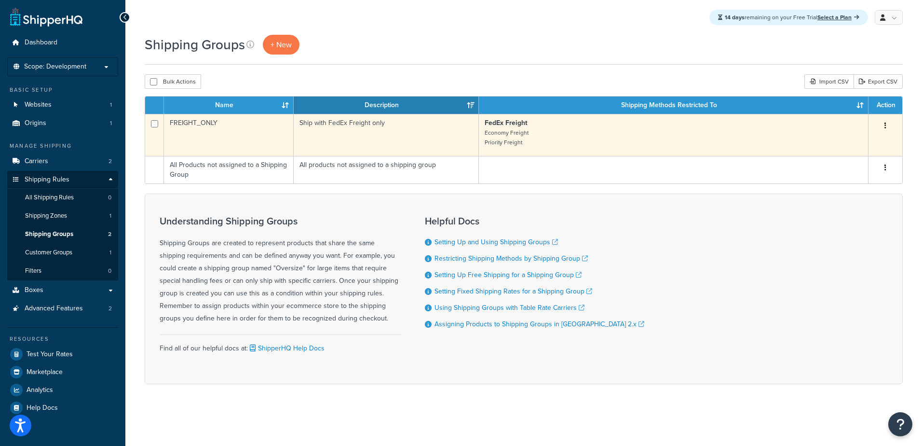
click at [884, 125] on button "button" at bounding box center [886, 125] width 14 height 15
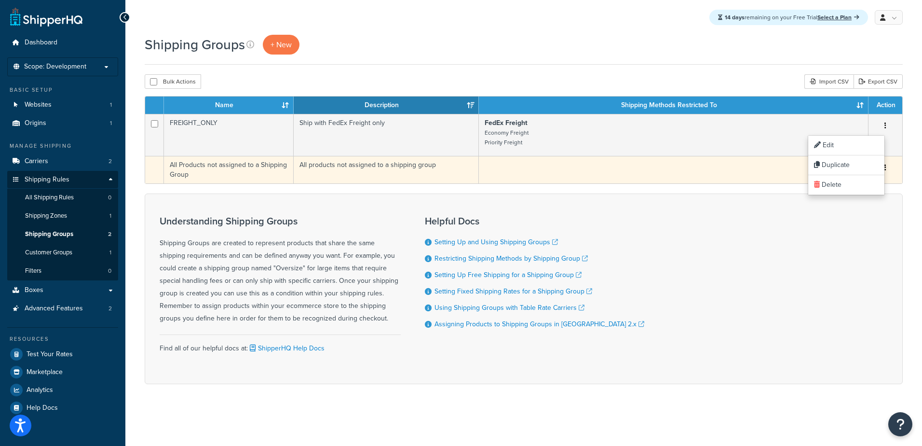
click at [888, 171] on button "button" at bounding box center [886, 167] width 14 height 15
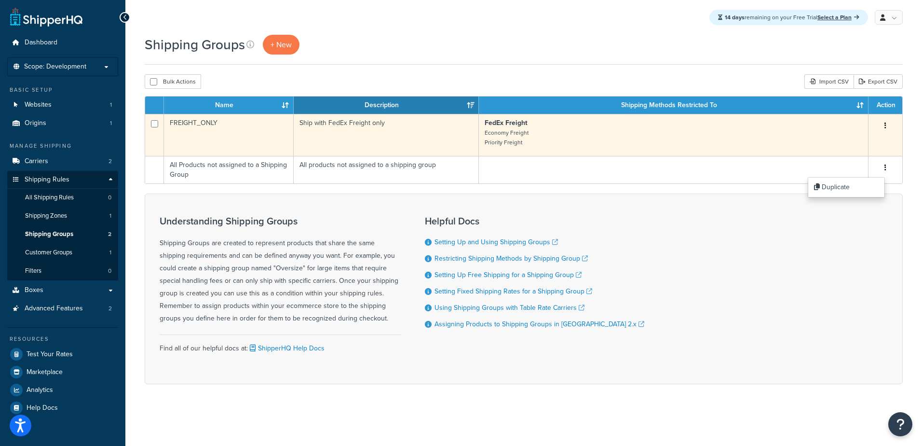
click at [220, 123] on td "FREIGHT_ONLY" at bounding box center [229, 135] width 130 height 42
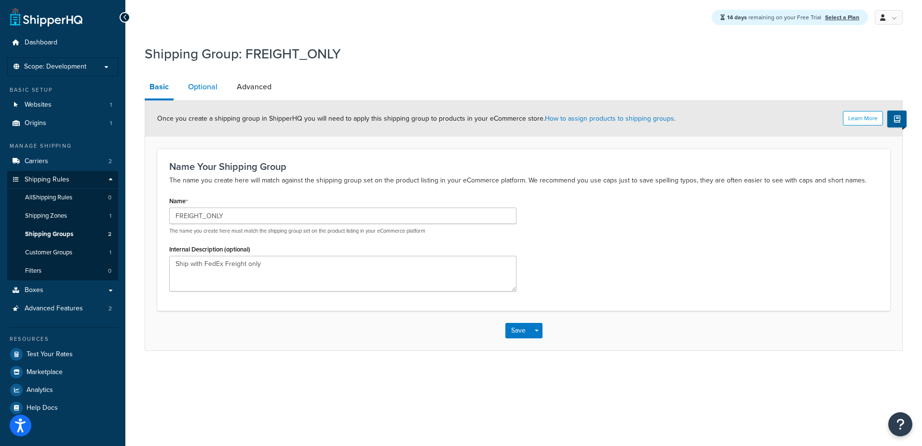
click at [197, 84] on link "Optional" at bounding box center [202, 86] width 39 height 23
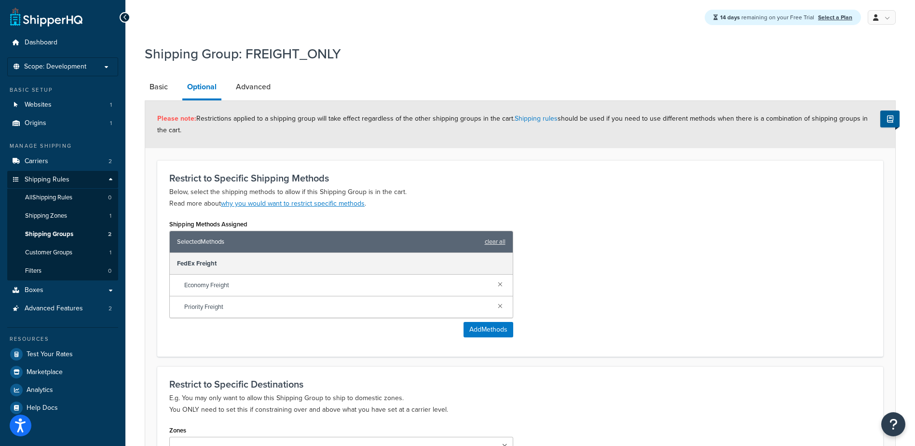
drag, startPoint x: 158, startPoint y: 119, endPoint x: 183, endPoint y: 131, distance: 27.6
click at [183, 131] on div "Please note: Restrictions applied to a shipping group will take effect regardle…" at bounding box center [520, 124] width 750 height 47
copy span "Please note: Restrictions applied to a shipping group will take effect regardle…"
click at [253, 89] on link "Advanced" at bounding box center [253, 86] width 44 height 23
select select "125"
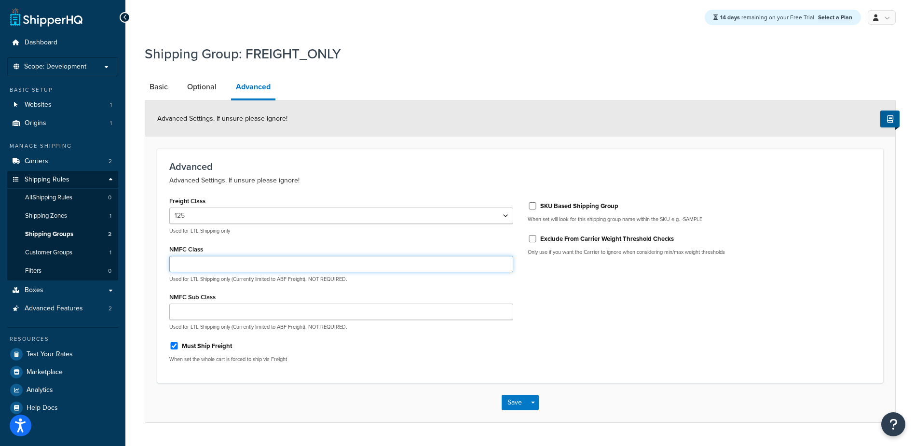
click at [460, 265] on input "NMFC Class" at bounding box center [341, 264] width 344 height 16
click at [463, 317] on input "NMFC Sub Class" at bounding box center [341, 311] width 344 height 16
click at [530, 207] on input "SKU Based Shipping Group" at bounding box center [533, 205] width 10 height 7
click at [532, 207] on input "SKU Based Shipping Group" at bounding box center [533, 205] width 10 height 7
checkbox input "false"
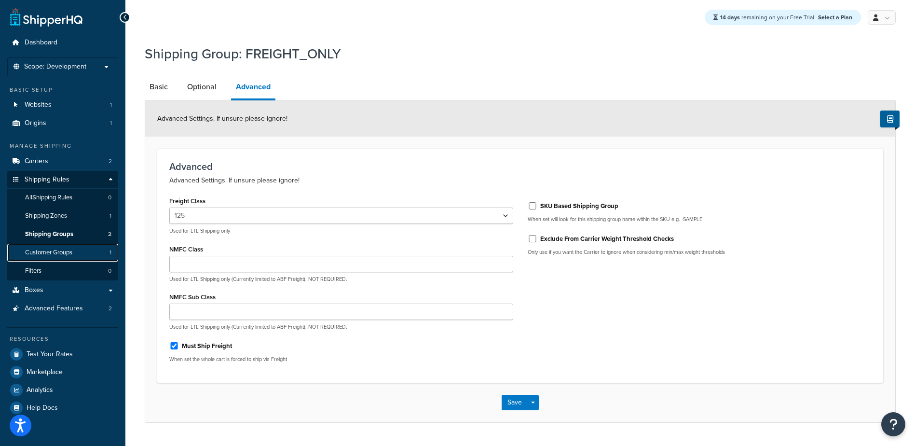
click at [38, 257] on link "Customer Groups 1" at bounding box center [62, 253] width 111 height 18
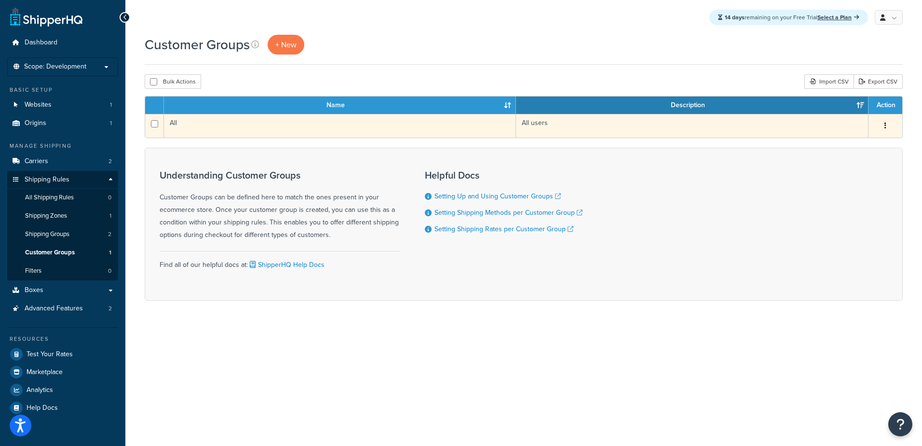
click at [889, 126] on button "button" at bounding box center [886, 125] width 14 height 15
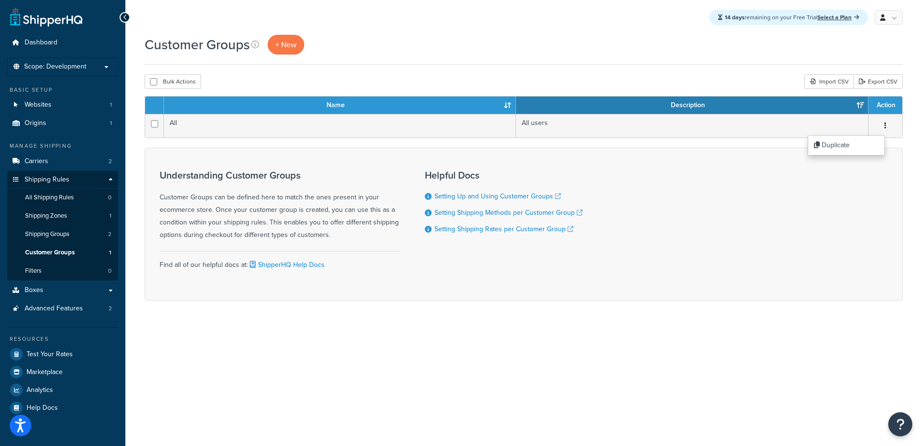
click at [695, 231] on div "Understanding Customer Groups Customer Groups can be defined here to match the …" at bounding box center [524, 224] width 758 height 153
click at [282, 46] on span "+ New" at bounding box center [285, 44] width 21 height 11
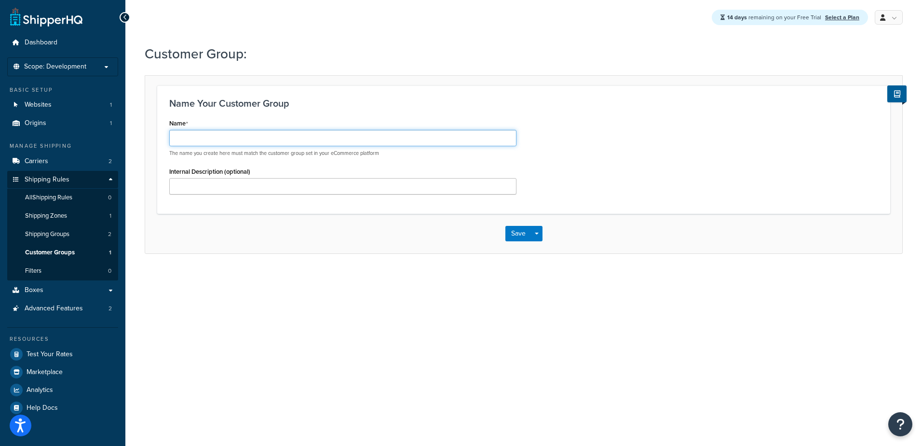
click at [247, 135] on input "Name" at bounding box center [342, 138] width 347 height 16
type input "xxx"
click at [59, 269] on link "Filters 0" at bounding box center [62, 271] width 111 height 18
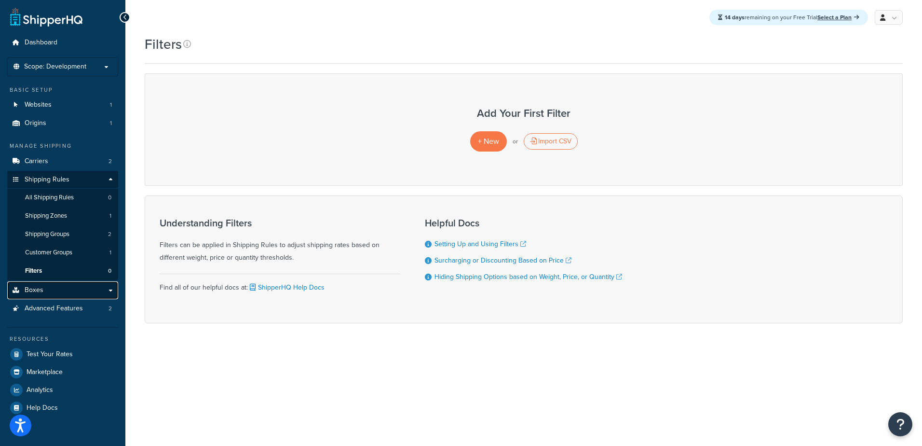
click at [68, 288] on link "Boxes" at bounding box center [62, 290] width 111 height 18
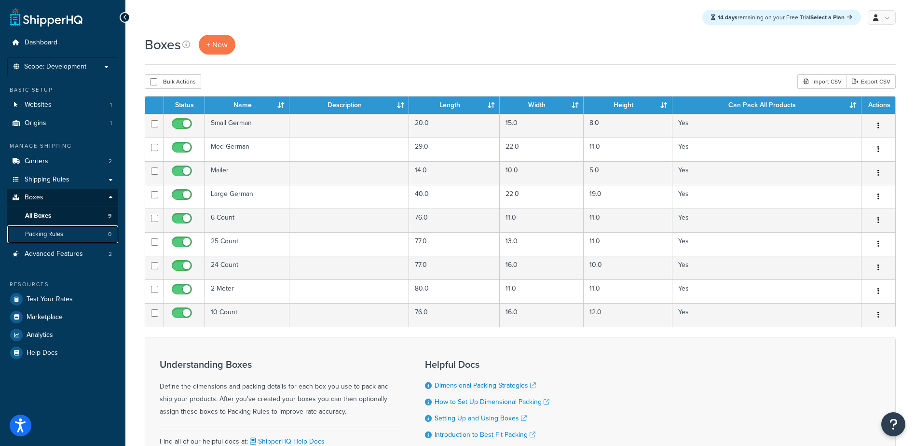
click at [57, 236] on span "Packing Rules" at bounding box center [44, 234] width 38 height 8
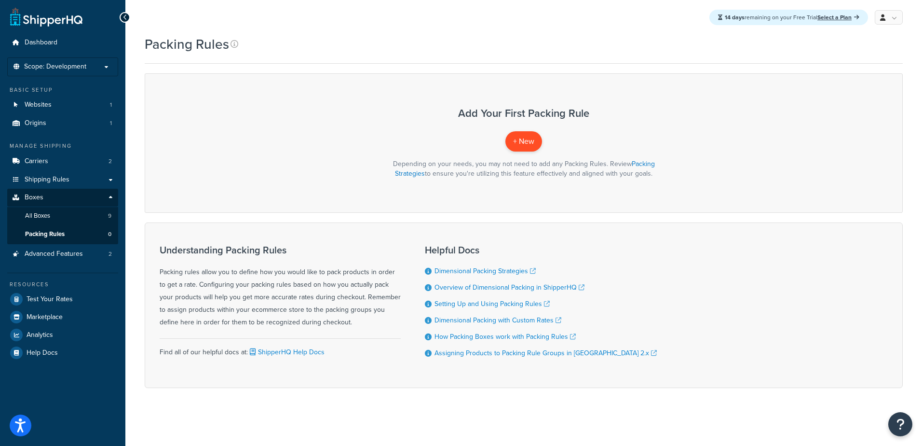
drag, startPoint x: 544, startPoint y: 122, endPoint x: 519, endPoint y: 138, distance: 29.2
click at [543, 122] on div "Add Your First Packing Rule + New Depending on your needs, you may not need to …" at bounding box center [524, 142] width 758 height 139
click at [518, 139] on span "+ New" at bounding box center [523, 141] width 21 height 11
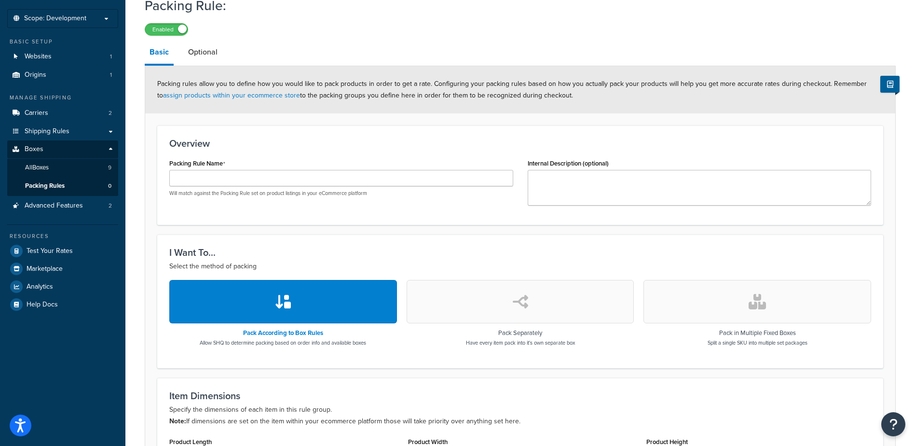
scroll to position [96, 0]
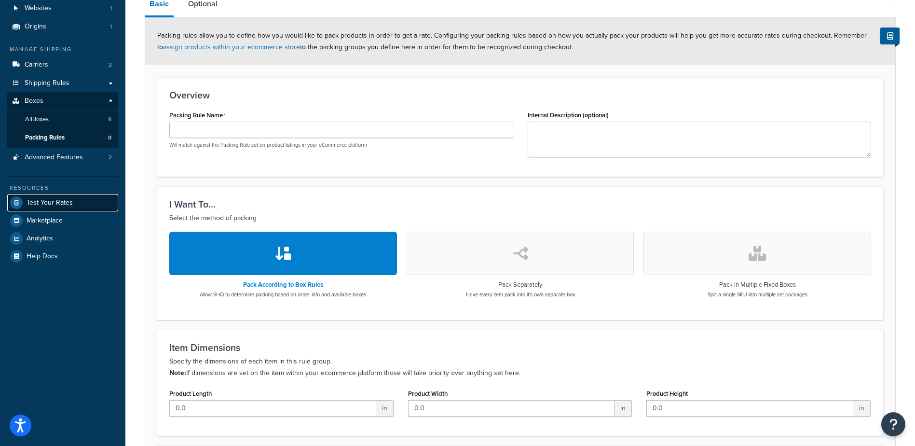
click at [74, 200] on link "Test Your Rates" at bounding box center [62, 202] width 111 height 17
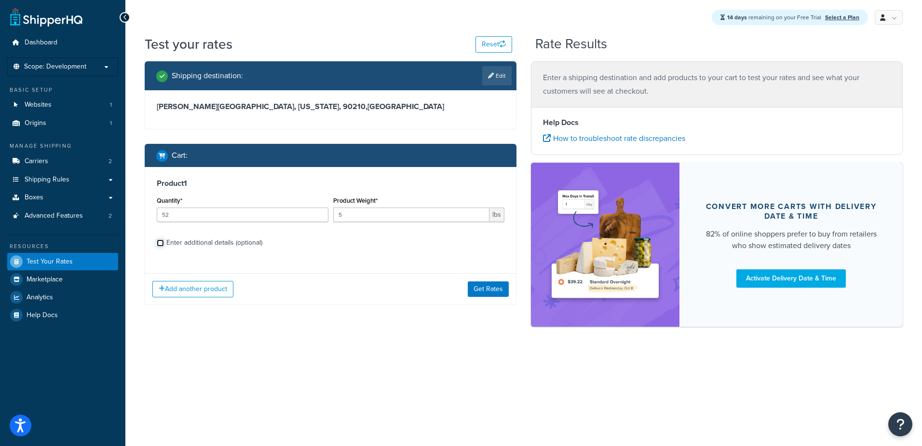
click at [159, 245] on input "Enter additional details (optional)" at bounding box center [160, 242] width 7 height 7
checkbox input "true"
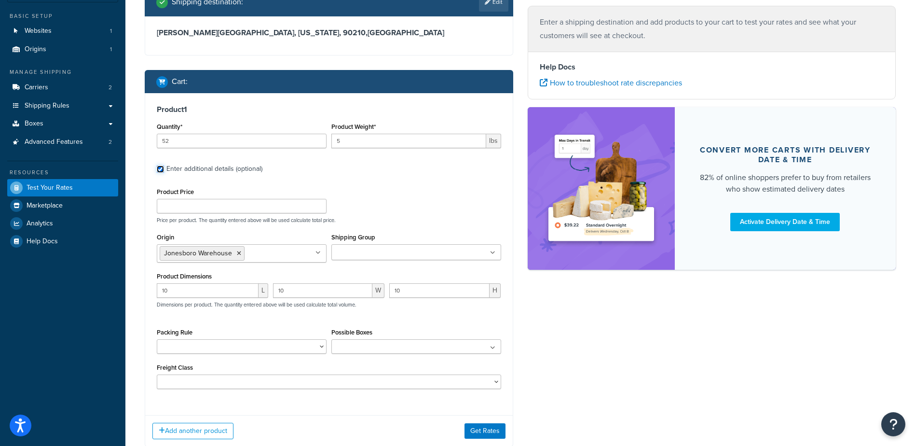
scroll to position [96, 0]
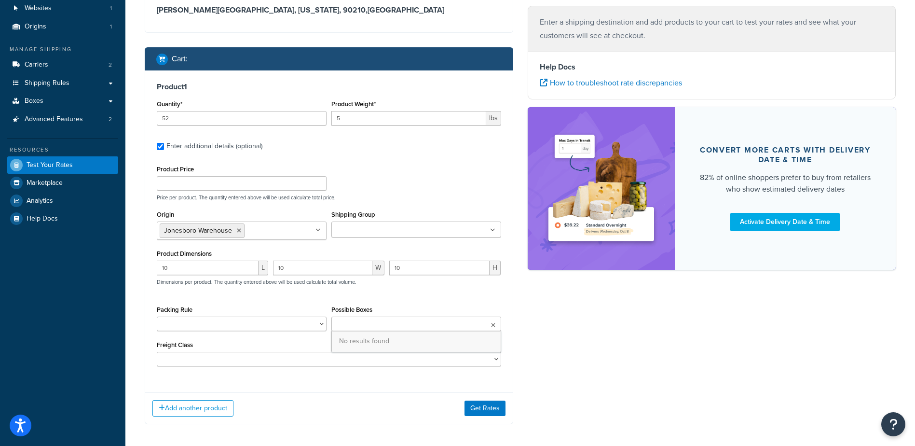
click at [465, 328] on ul at bounding box center [416, 323] width 170 height 14
click at [492, 327] on icon at bounding box center [492, 325] width 5 height 6
